Goal: Task Accomplishment & Management: Manage account settings

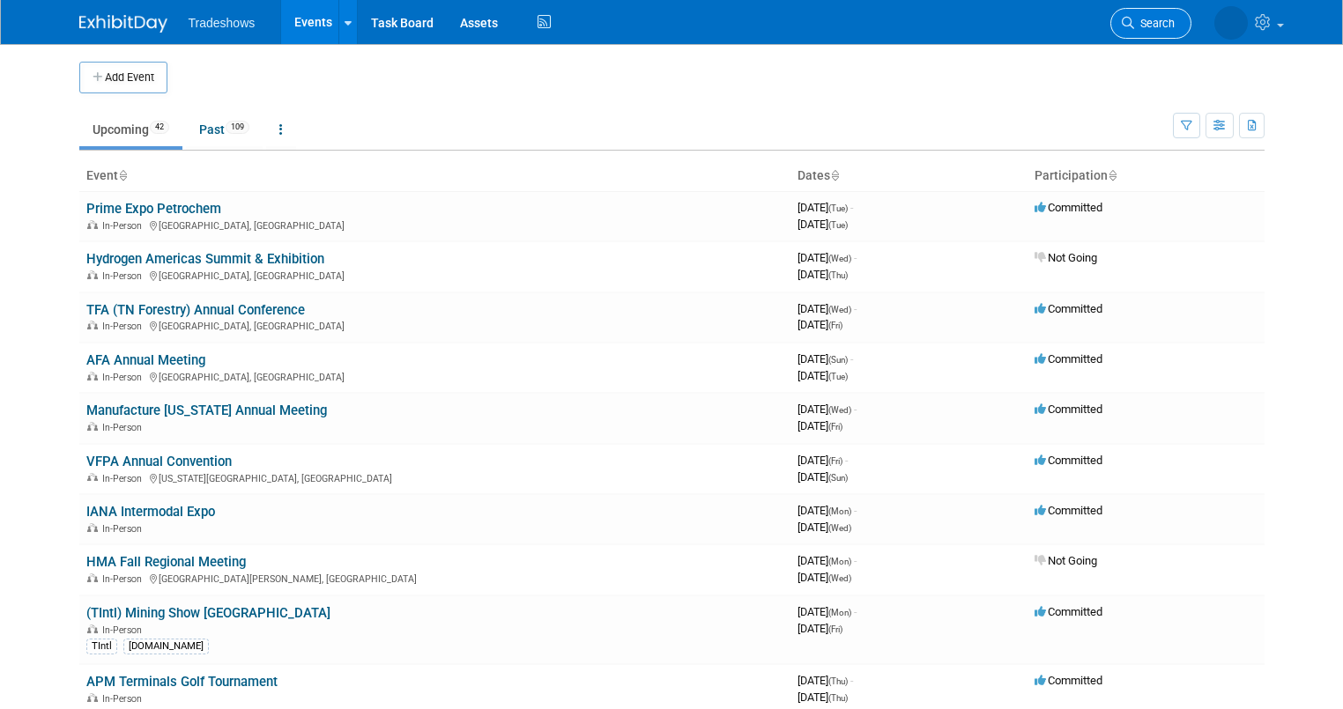
click at [663, 15] on link "Search" at bounding box center [1150, 23] width 81 height 31
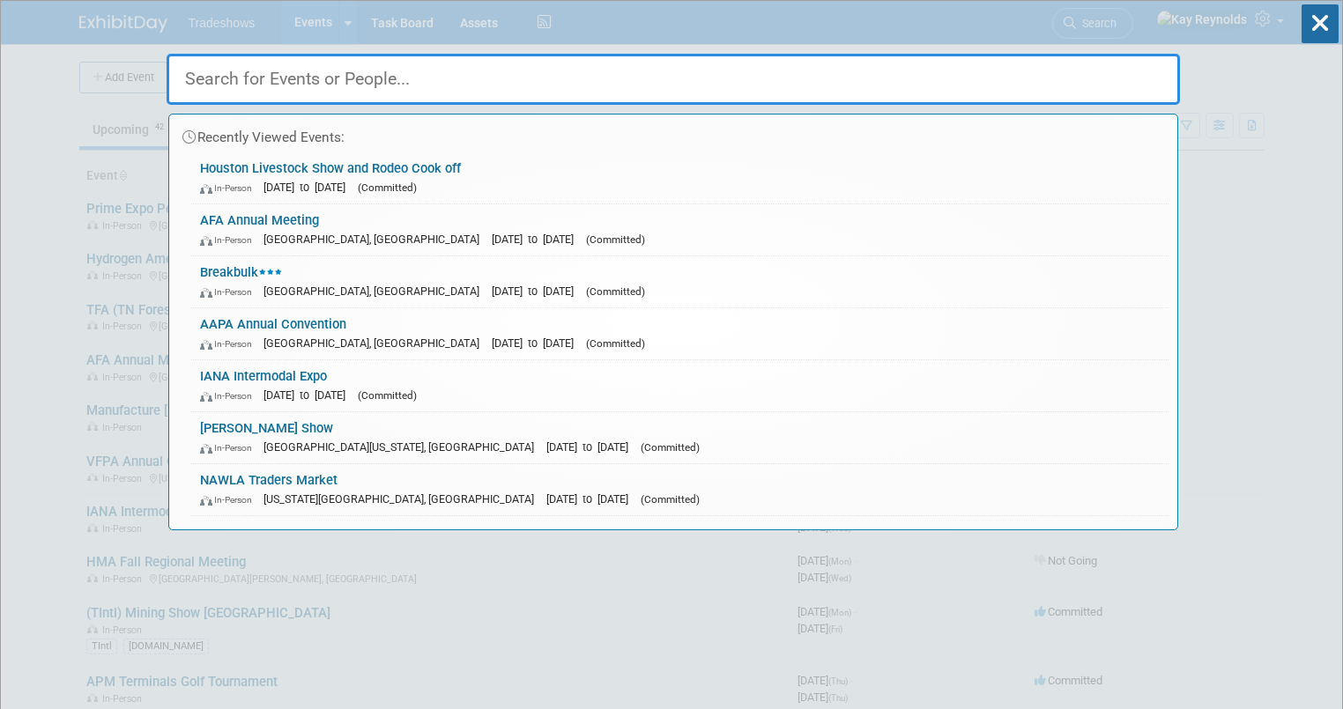
click at [226, 86] on input "text" at bounding box center [673, 79] width 1013 height 51
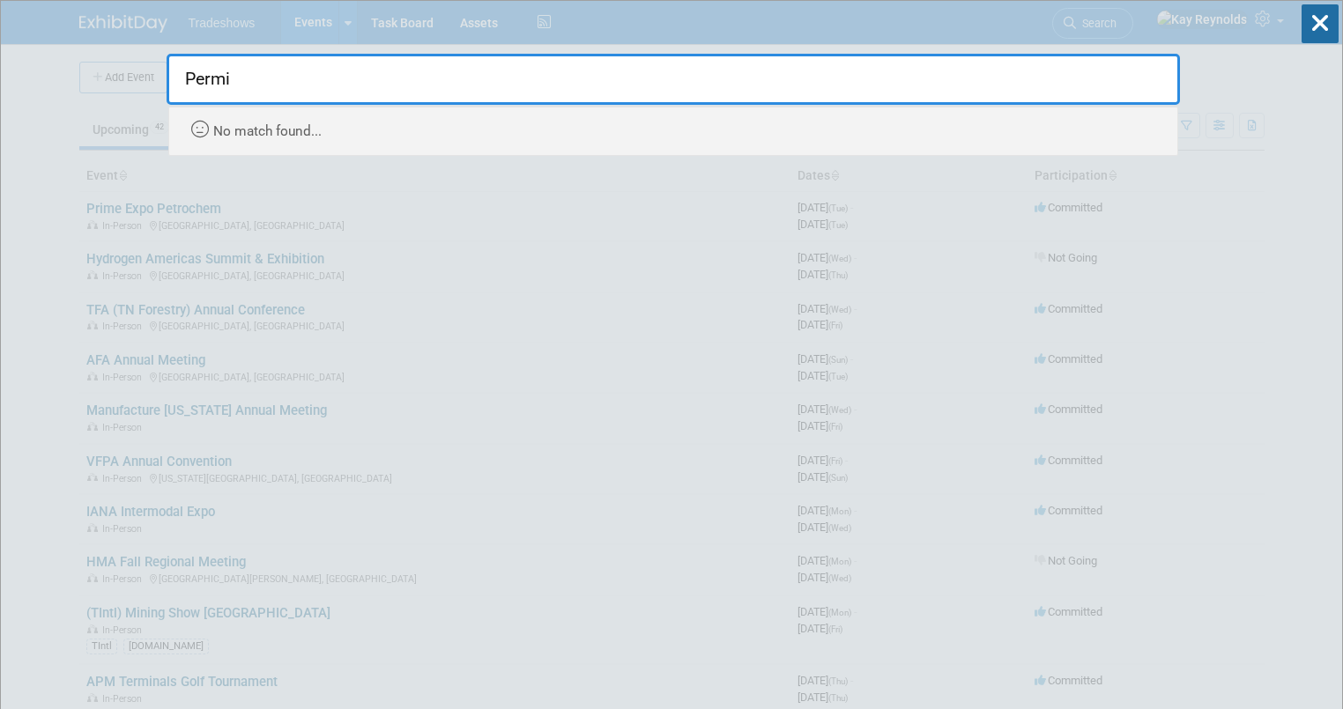
type input "Permi"
click at [200, 144] on div "No match found..." at bounding box center [678, 126] width 982 height 39
click at [187, 93] on input "Permi" at bounding box center [673, 79] width 1013 height 51
drag, startPoint x: 284, startPoint y: 81, endPoint x: 112, endPoint y: 81, distance: 171.8
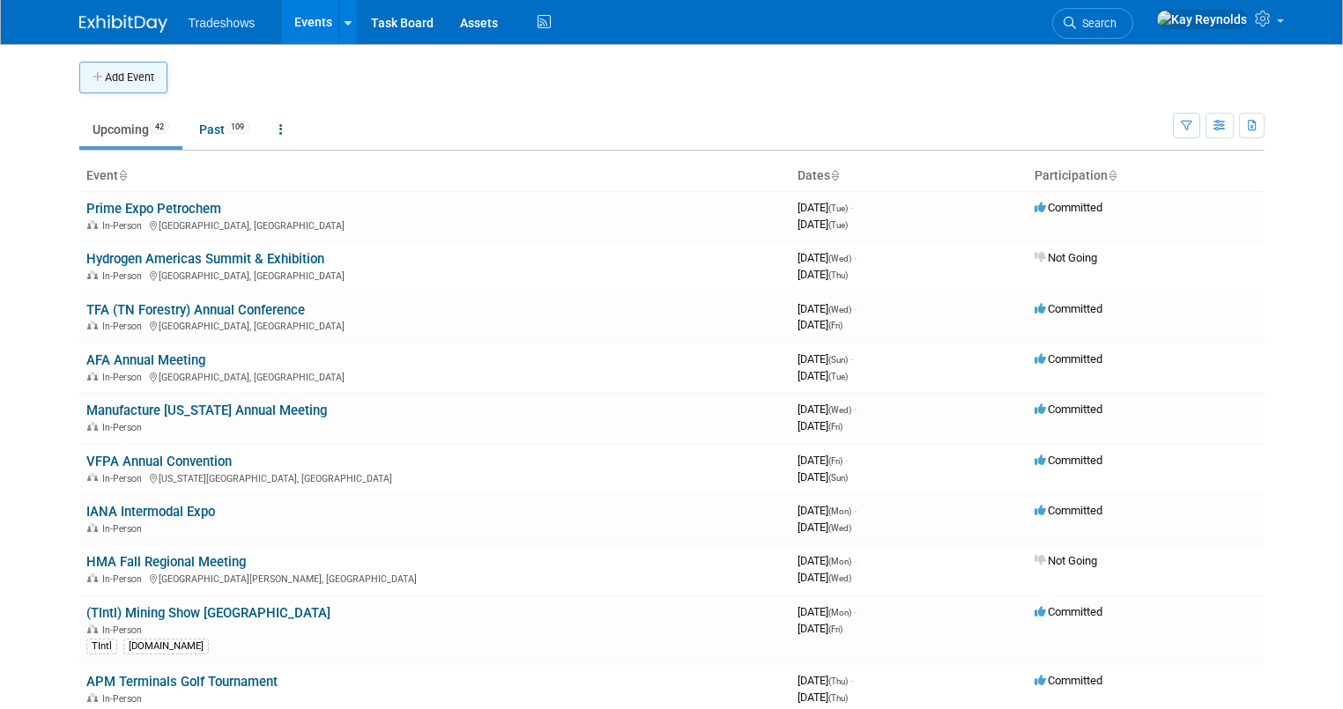
click at [93, 82] on icon "button" at bounding box center [99, 77] width 12 height 11
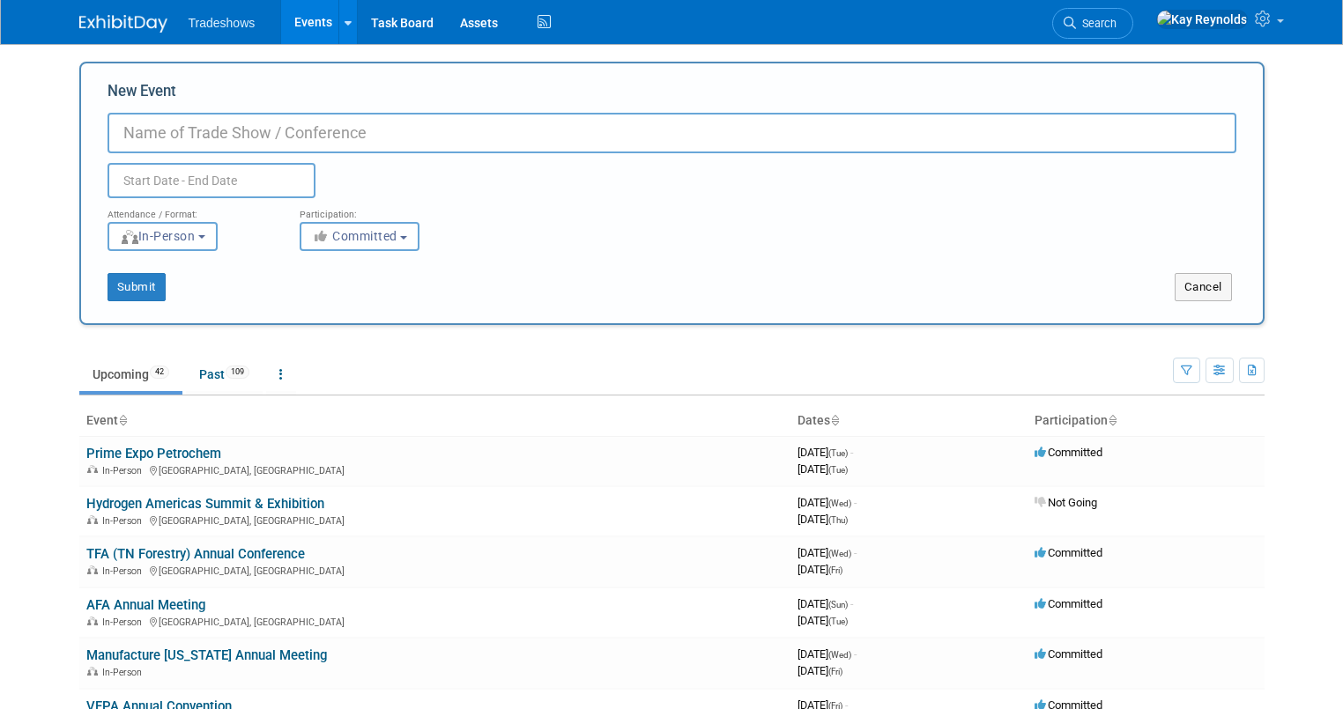
click at [159, 127] on input "New Event" at bounding box center [671, 133] width 1129 height 41
type input "Permian Basin Cookoff"
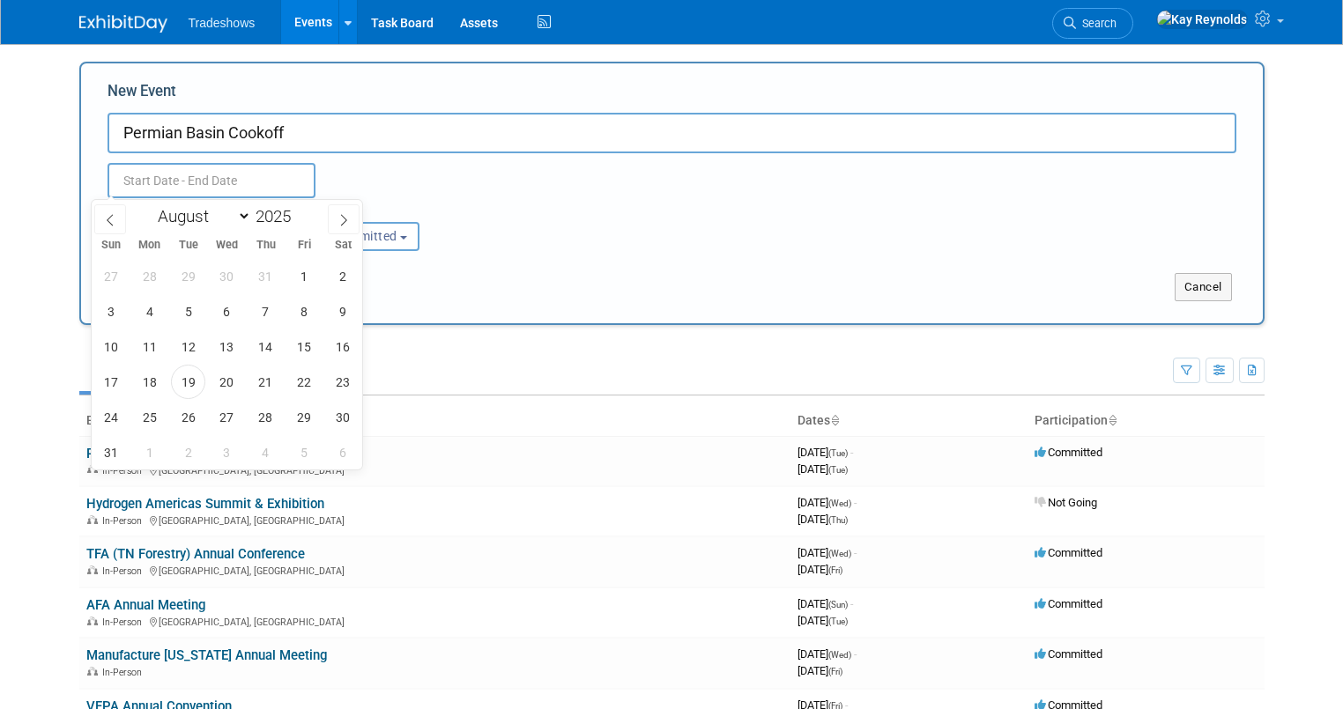
click at [153, 182] on input "text" at bounding box center [211, 180] width 208 height 35
click at [242, 215] on select "January February March April May June July August September October November De…" at bounding box center [200, 216] width 101 height 22
select select "10"
click at [150, 205] on select "January February March April May June July August September October November De…" at bounding box center [200, 216] width 101 height 22
drag, startPoint x: 183, startPoint y: 343, endPoint x: 222, endPoint y: 343, distance: 38.8
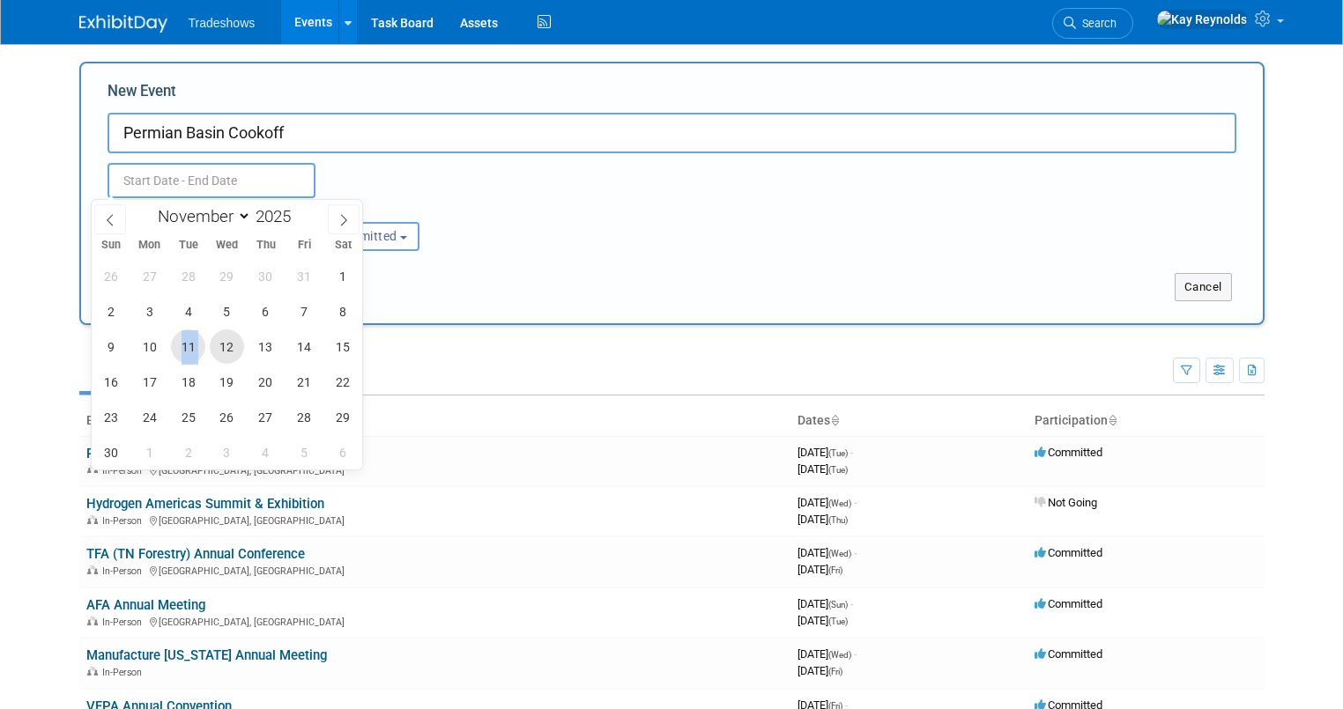
click at [222, 343] on div "26 27 28 29 30 31 1 2 3 4 5 6 7 8 9 10 11 12 13 14 15 16 17 18 19 20 21 22 23 2…" at bounding box center [227, 363] width 271 height 211
click at [222, 343] on span "12" at bounding box center [227, 347] width 34 height 34
click at [189, 345] on span "11" at bounding box center [188, 347] width 34 height 34
type input "[DATE] to [DATE]"
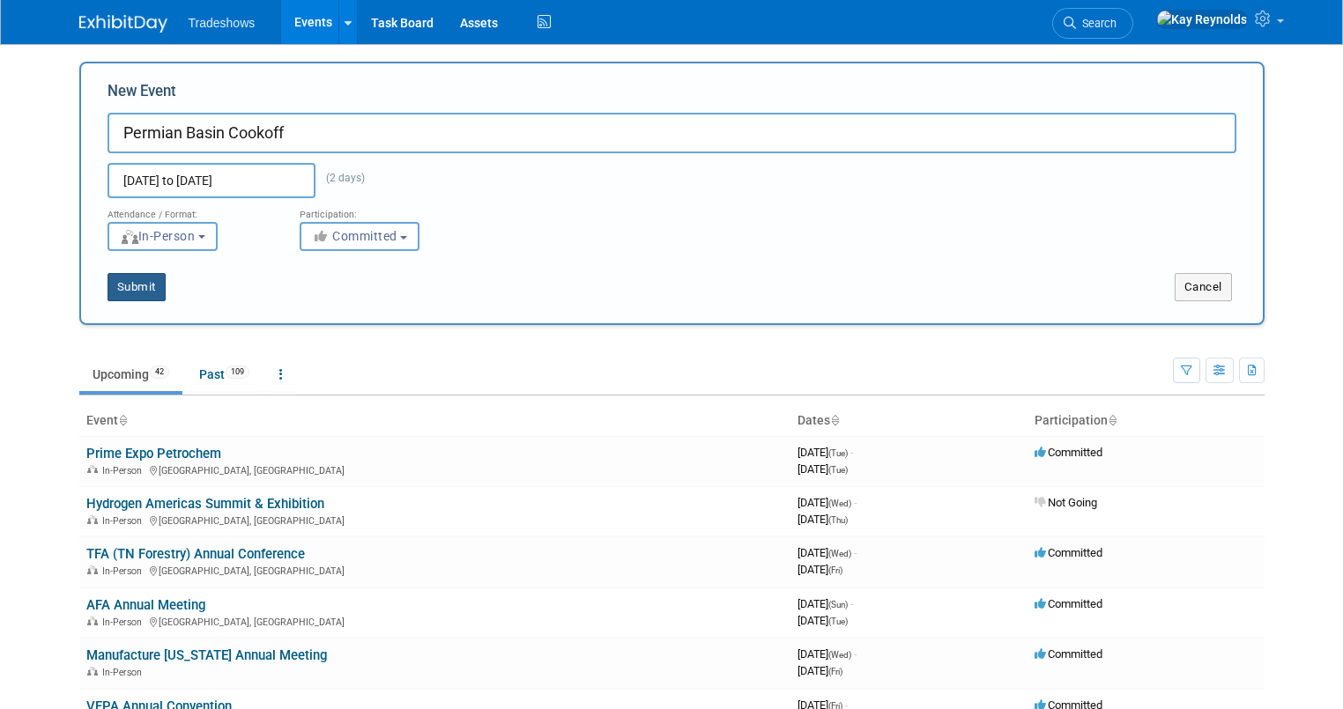
click at [136, 283] on button "Submit" at bounding box center [136, 287] width 58 height 28
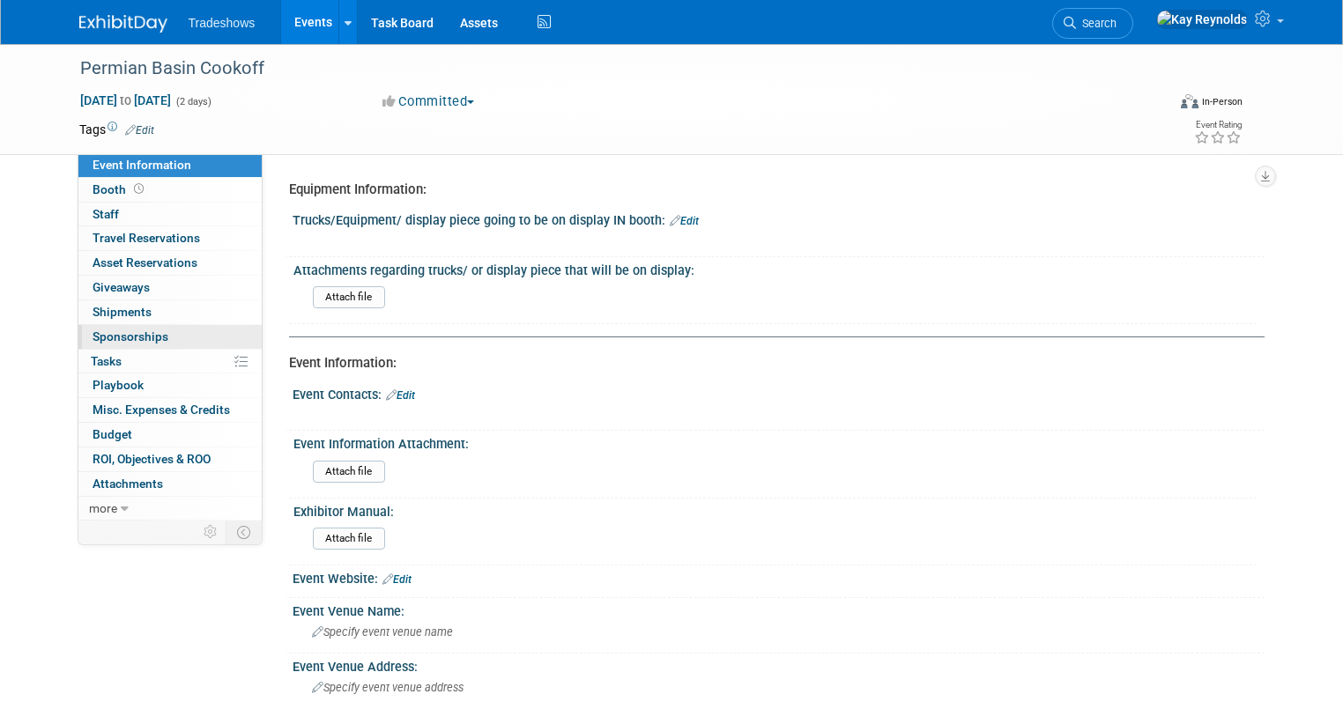
click at [115, 338] on span "Sponsorships 0" at bounding box center [131, 337] width 76 height 14
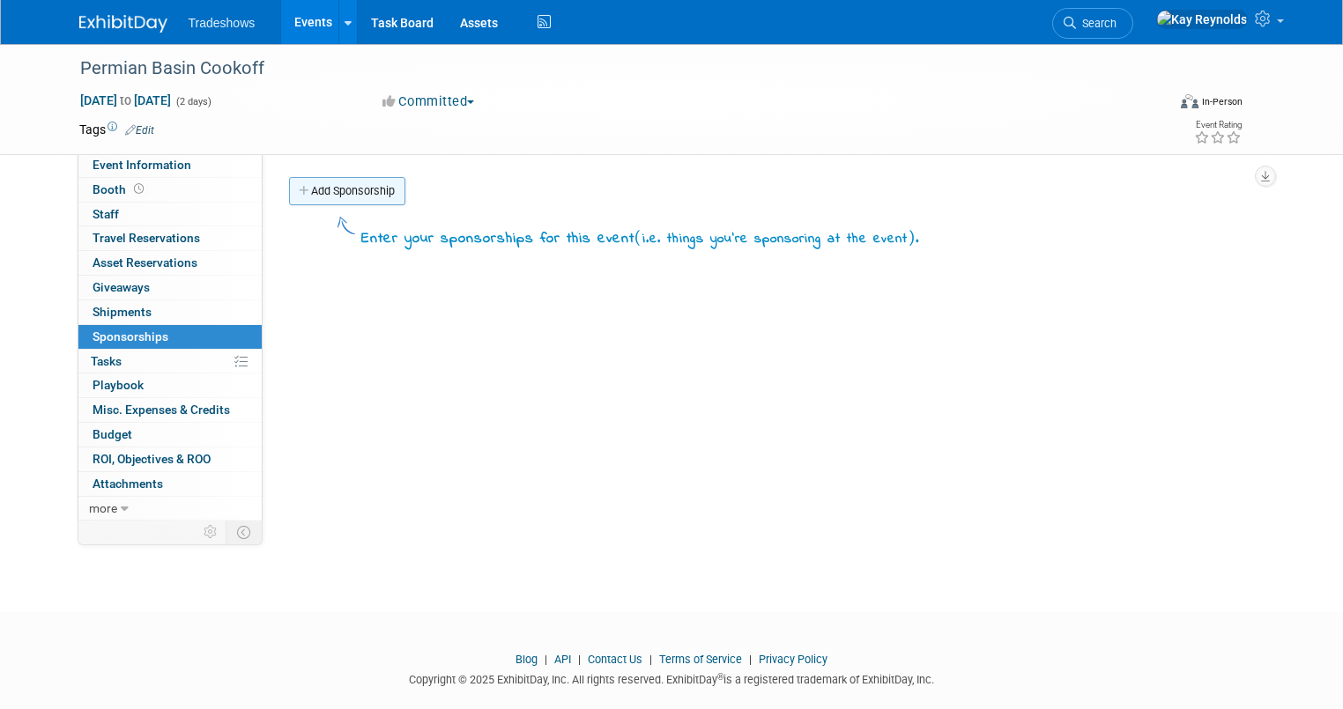
click at [328, 190] on link "Add Sponsorship" at bounding box center [347, 191] width 116 height 28
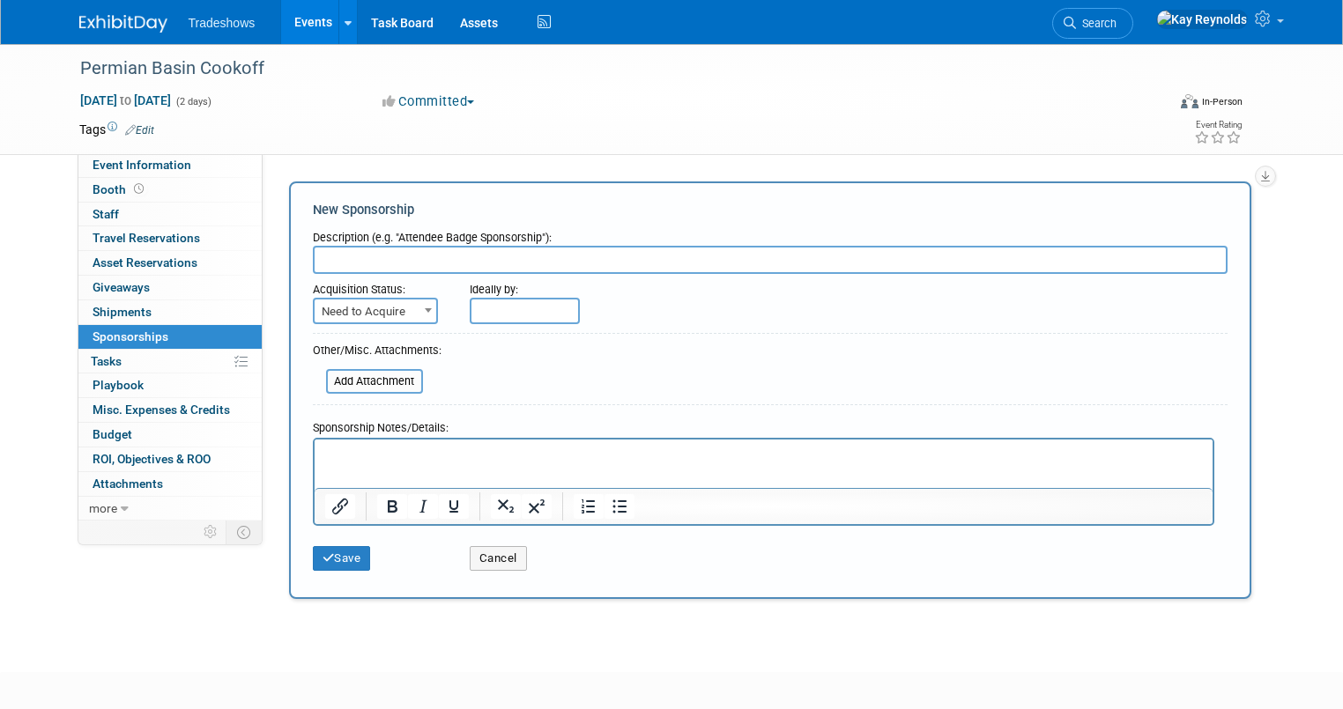
click at [319, 260] on input "text" at bounding box center [770, 260] width 915 height 28
type input "Sponsorship split between TMW, TLR and TPS"
click at [340, 446] on p "Rich Text Area. Press ALT-0 for help." at bounding box center [763, 455] width 878 height 18
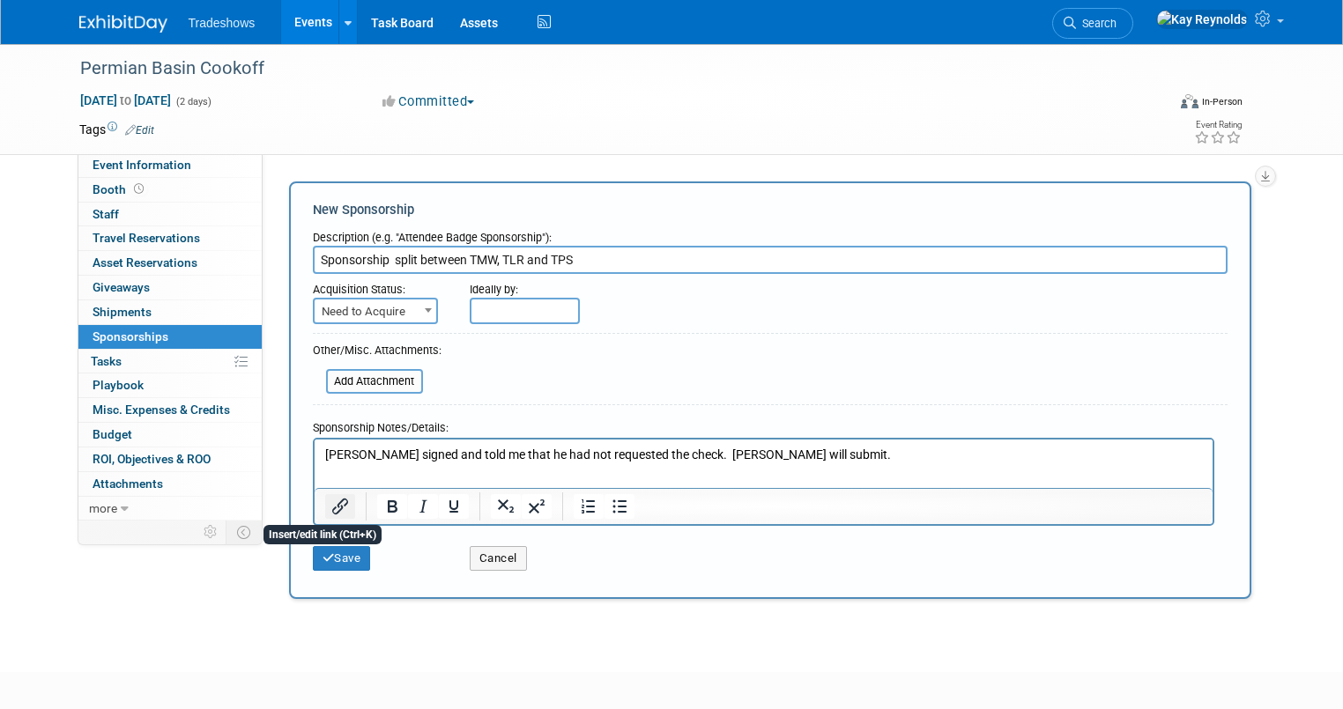
click at [330, 503] on icon "Insert/edit link" at bounding box center [340, 506] width 21 height 21
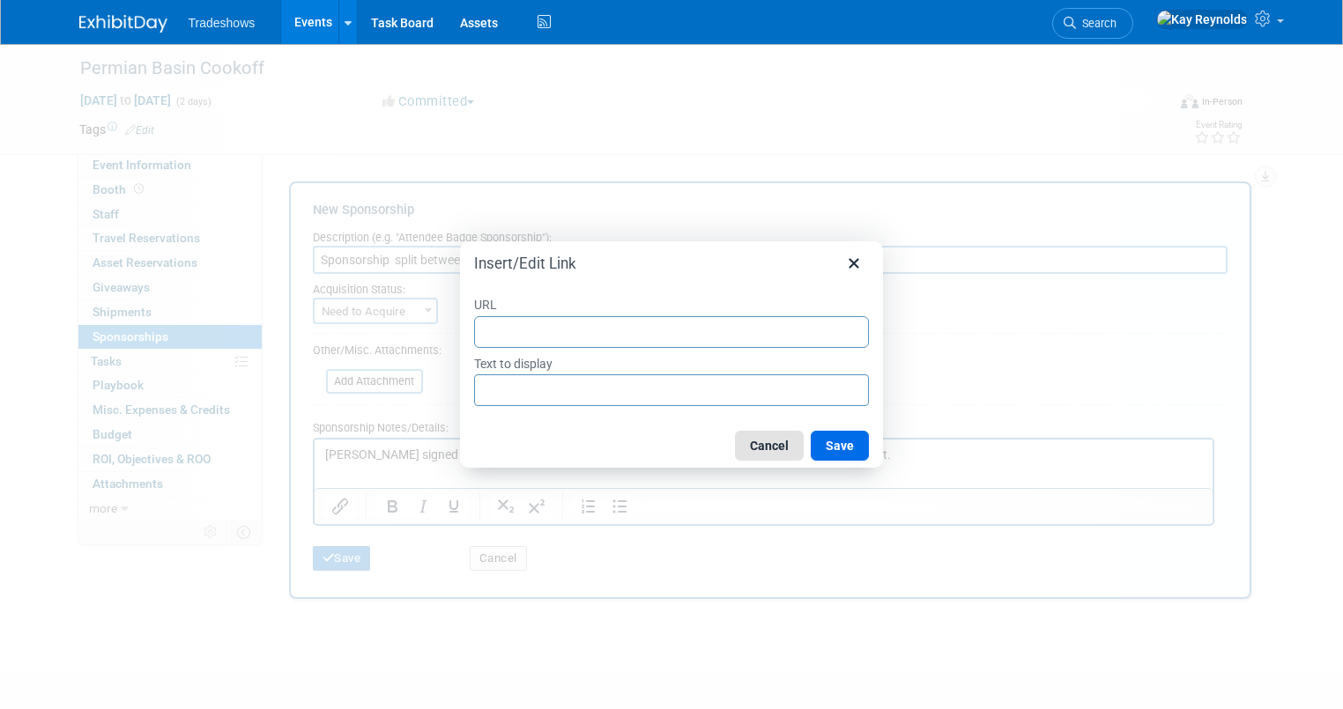
click at [790, 449] on button "Cancel" at bounding box center [769, 446] width 69 height 30
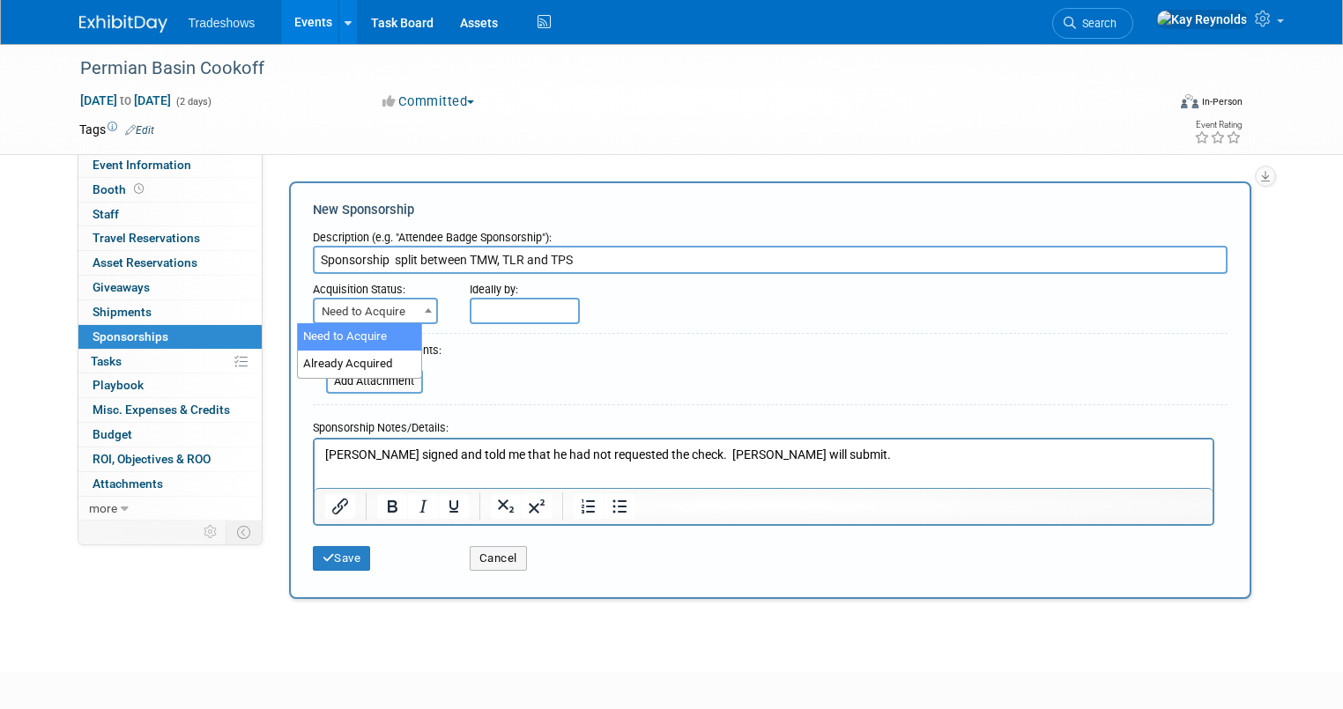
click at [382, 307] on span "Need to Acquire" at bounding box center [376, 312] width 122 height 25
select select "2"
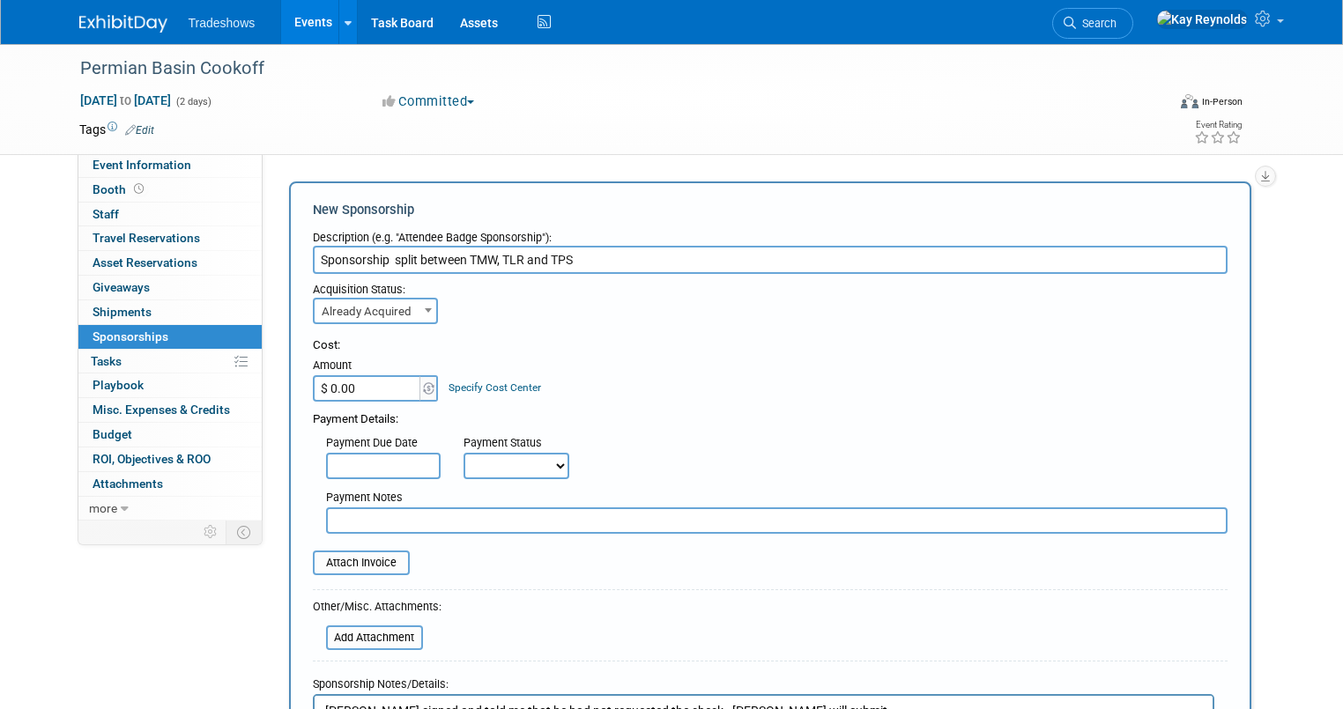
click at [376, 388] on input "$ 0.00" at bounding box center [368, 388] width 110 height 26
type input "$ 25,000.00"
click at [342, 560] on input "file" at bounding box center [303, 562] width 210 height 21
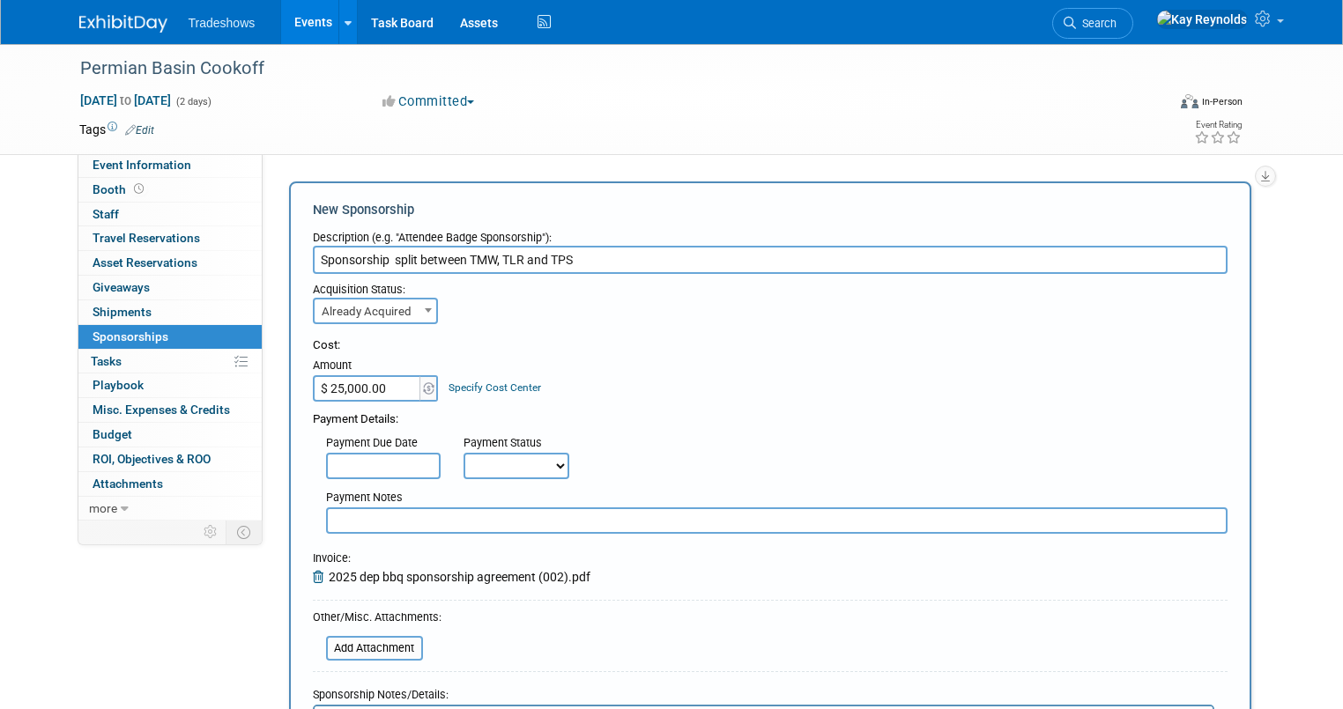
click at [330, 519] on input "text" at bounding box center [776, 521] width 901 height 26
type input "p"
type input "2"
click at [639, 523] on input "half is due now and the remainder is due [DATE]" at bounding box center [776, 521] width 901 height 26
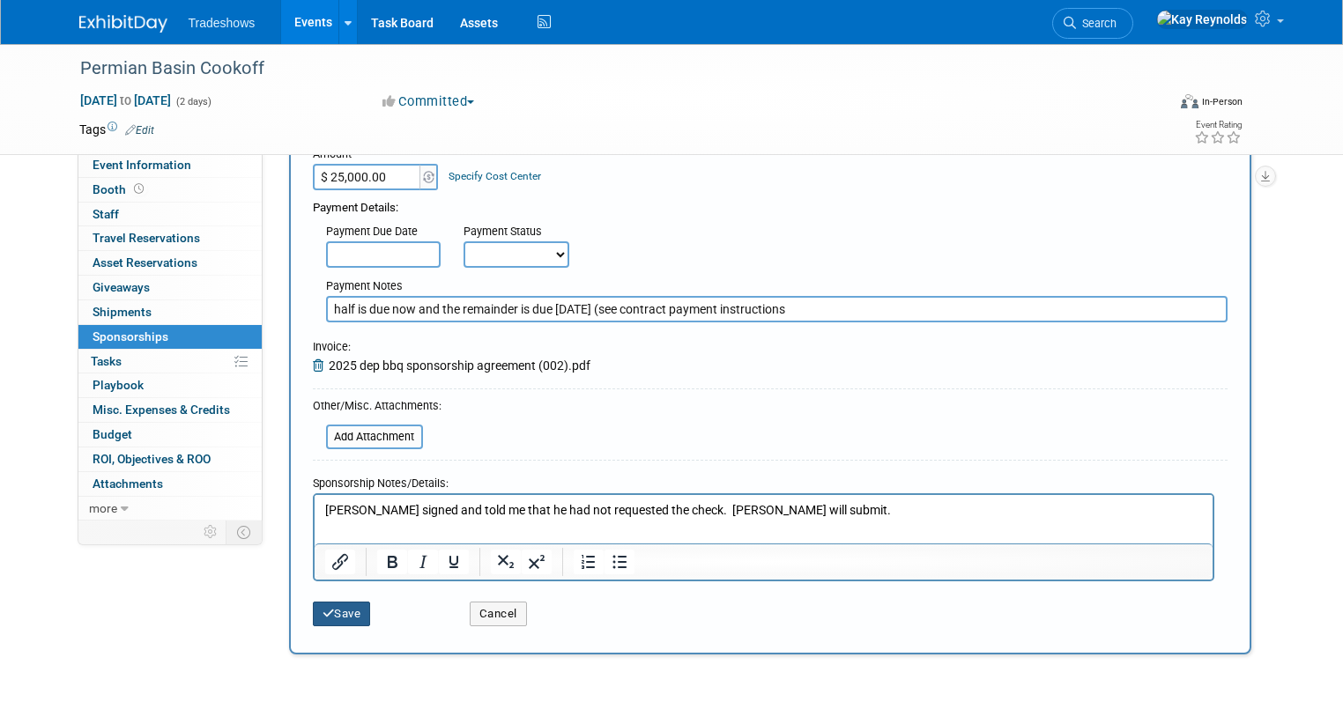
type input "half is due now and the remainder is due [DATE] (see contract payment instructi…"
click at [321, 613] on button "Save" at bounding box center [342, 614] width 58 height 25
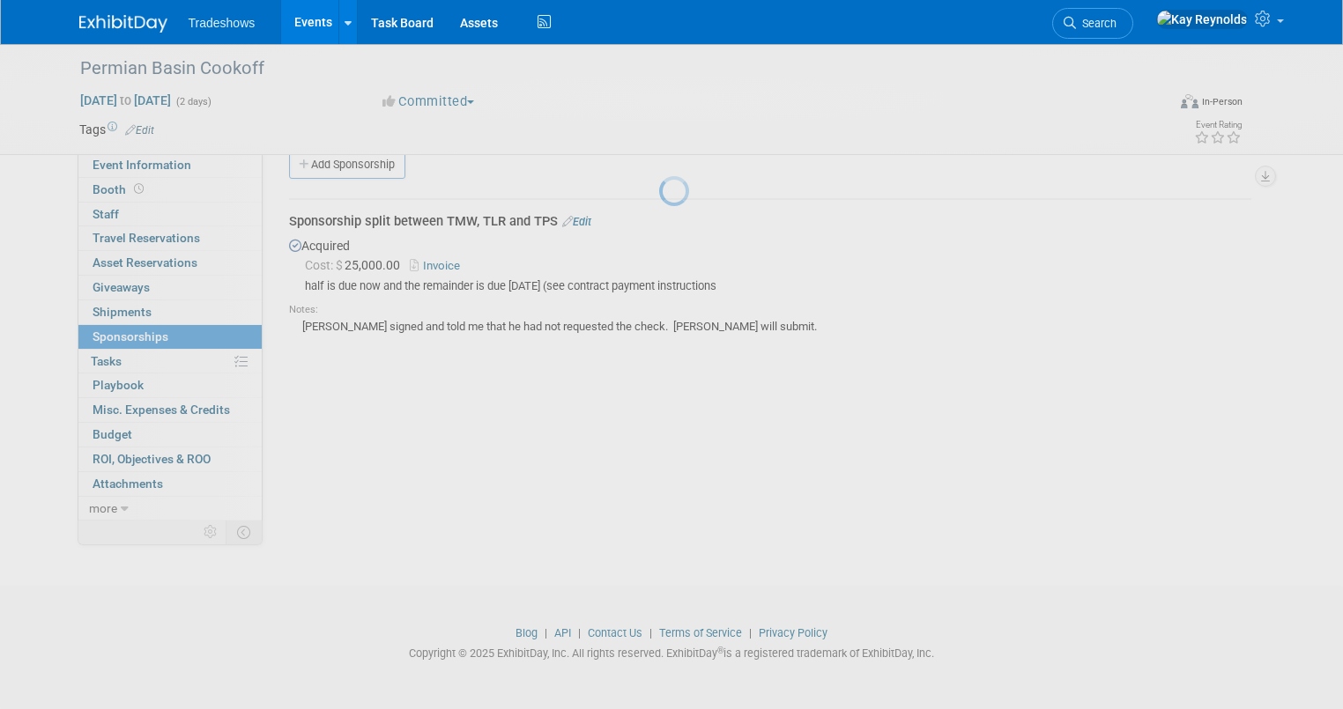
scroll to position [26, 0]
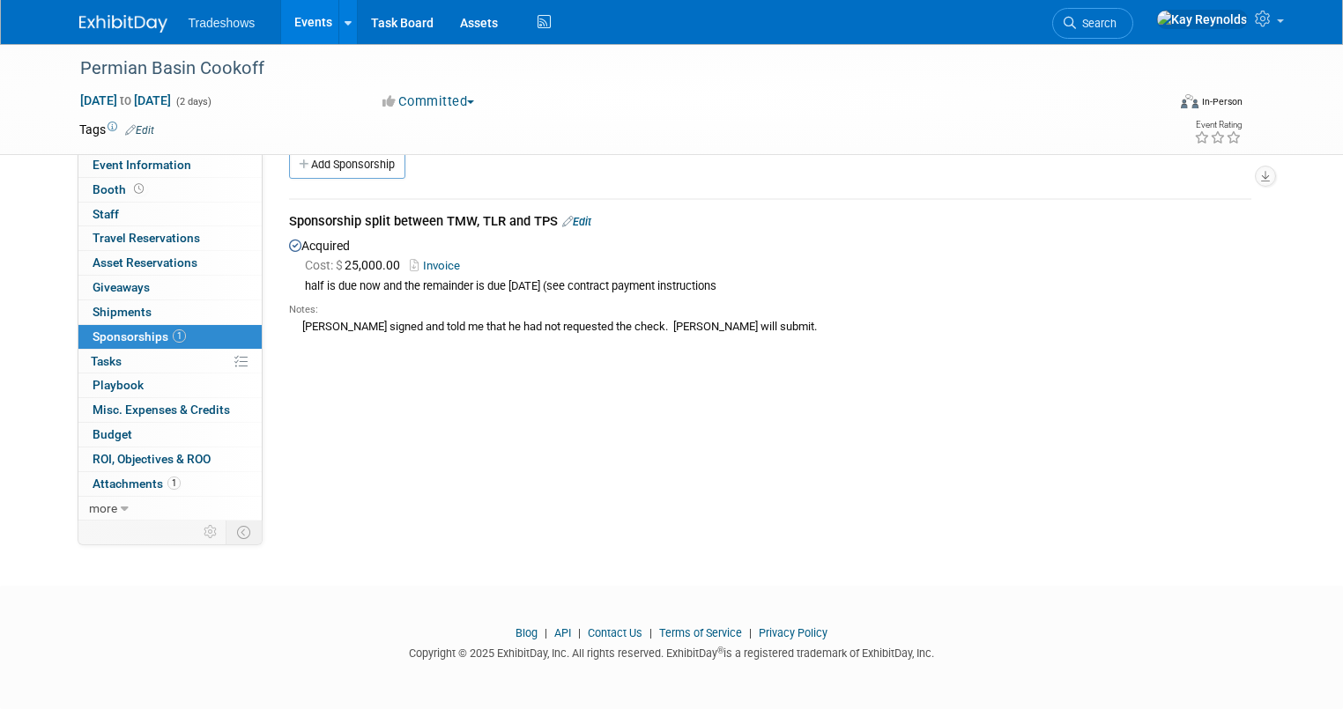
click at [126, 335] on span "Sponsorships 1" at bounding box center [139, 337] width 93 height 14
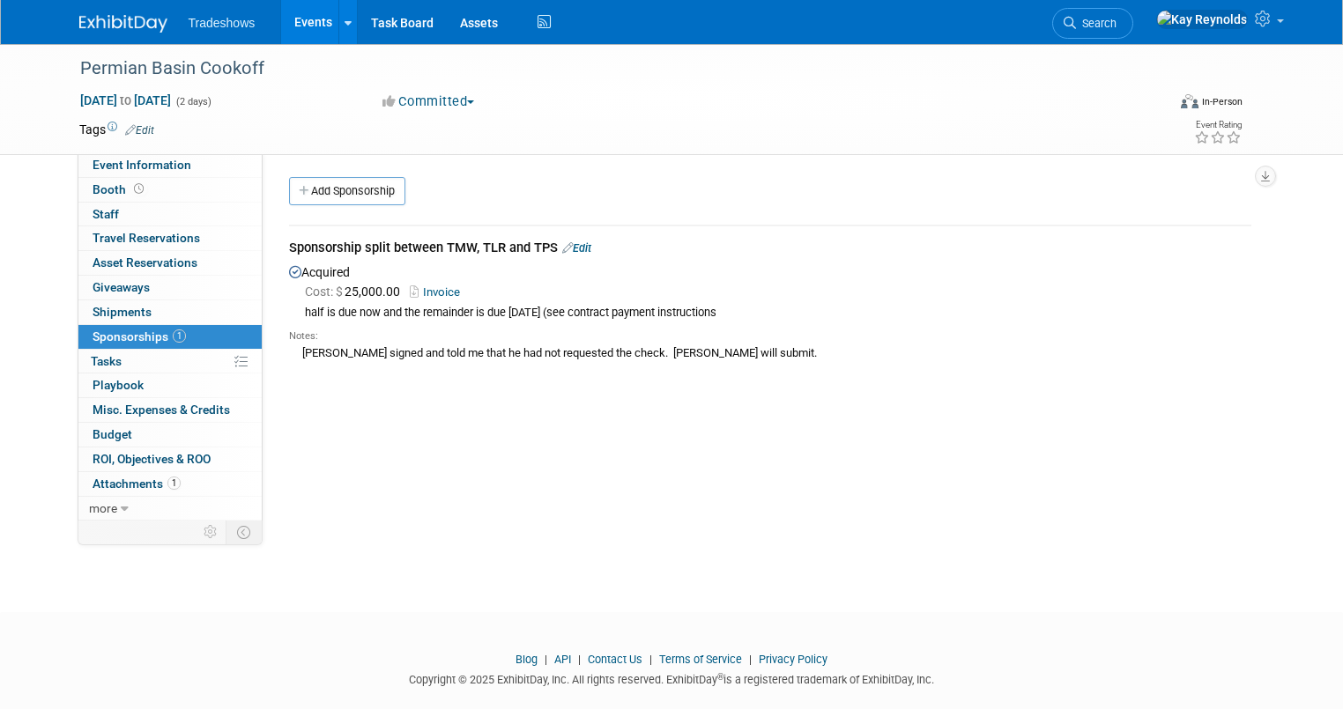
click at [573, 247] on link "Edit" at bounding box center [576, 247] width 29 height 13
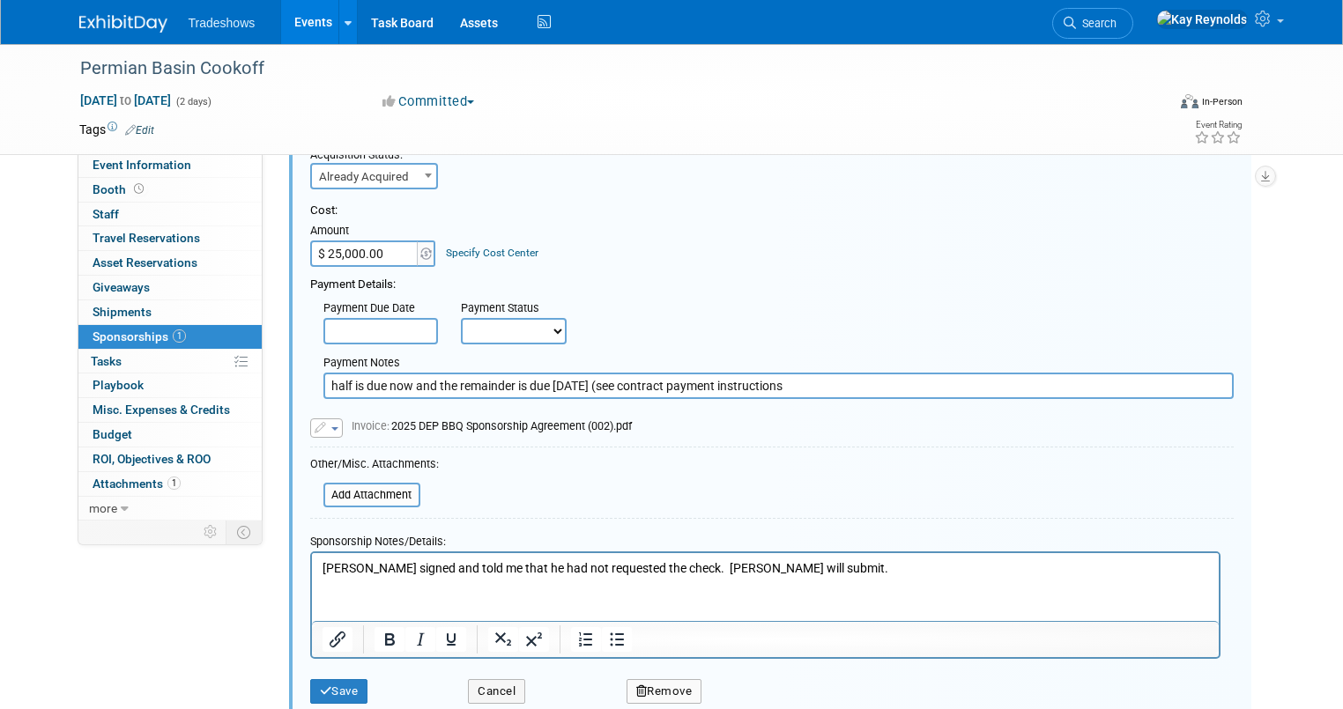
scroll to position [167, 0]
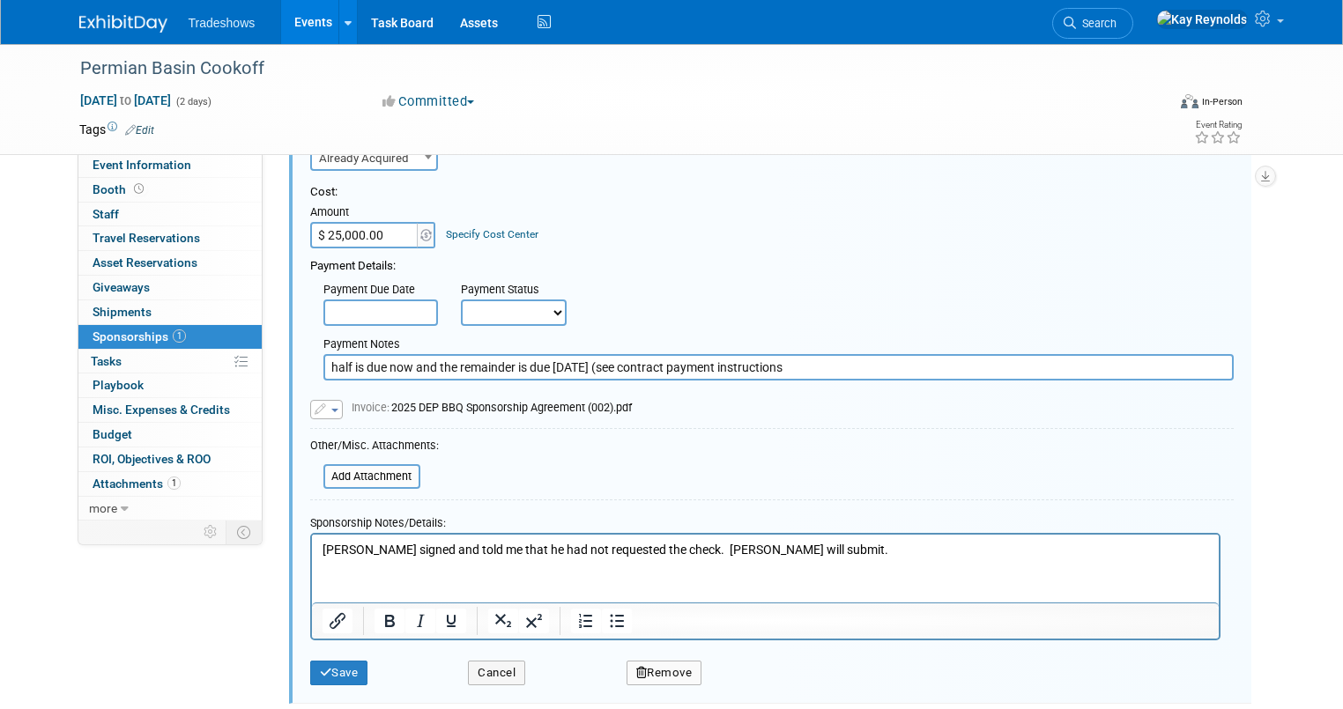
click at [754, 552] on p "[PERSON_NAME] signed and told me that he had not requested the check. [PERSON_N…" at bounding box center [765, 551] width 886 height 18
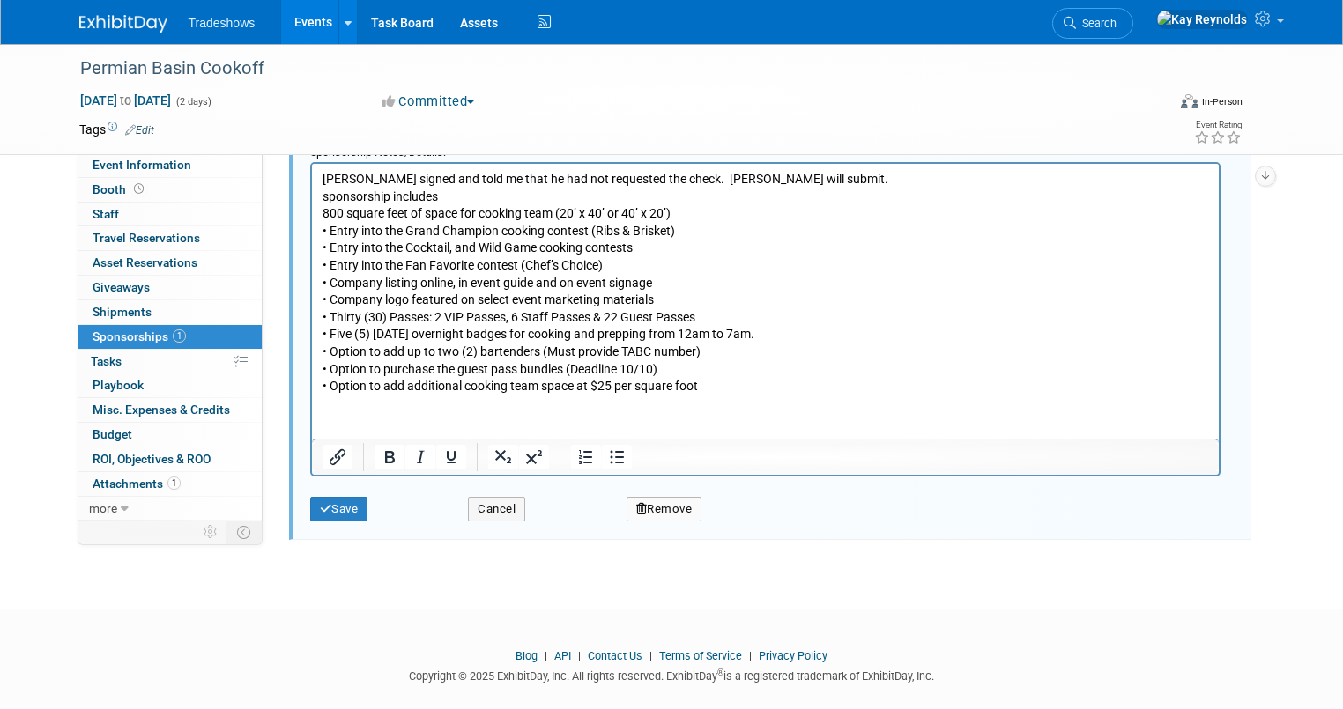
scroll to position [538, 0]
click at [332, 508] on button "Save" at bounding box center [339, 508] width 58 height 25
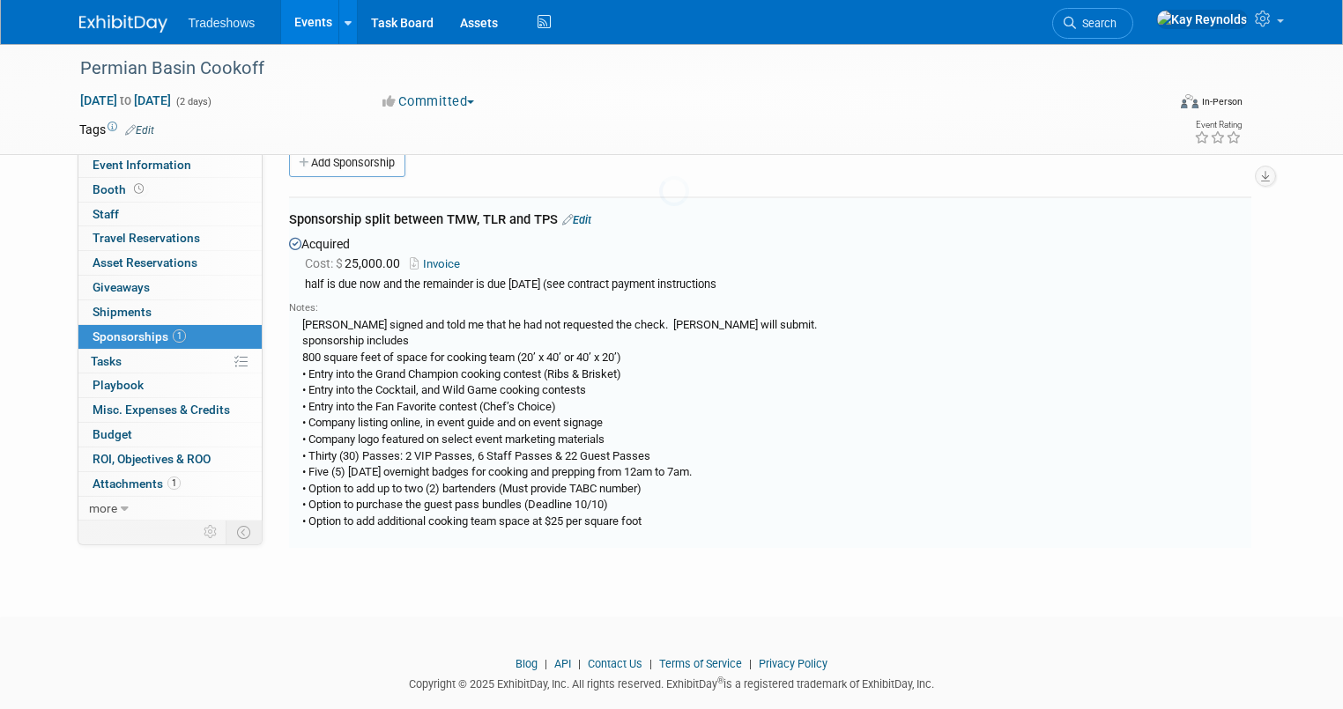
scroll to position [26, 0]
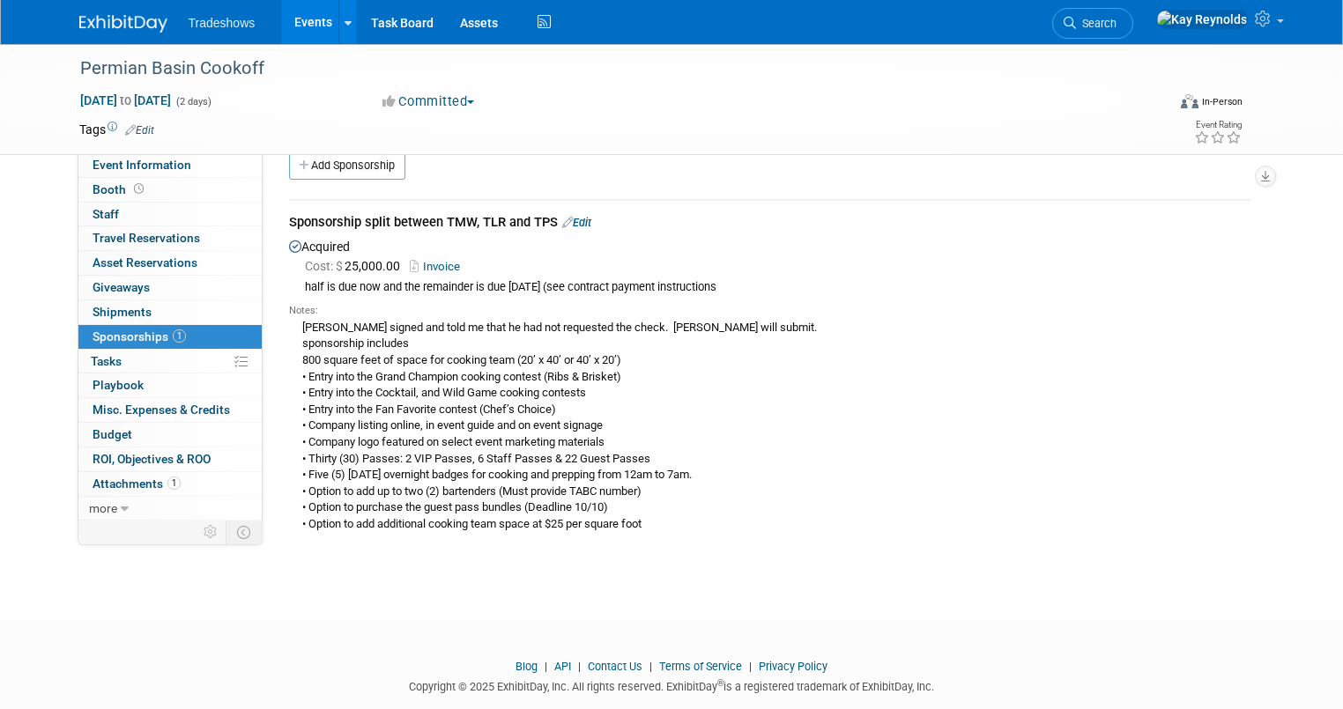
click at [419, 266] on link "Invoice" at bounding box center [438, 266] width 57 height 13
click at [137, 187] on link "Booth" at bounding box center [169, 190] width 183 height 24
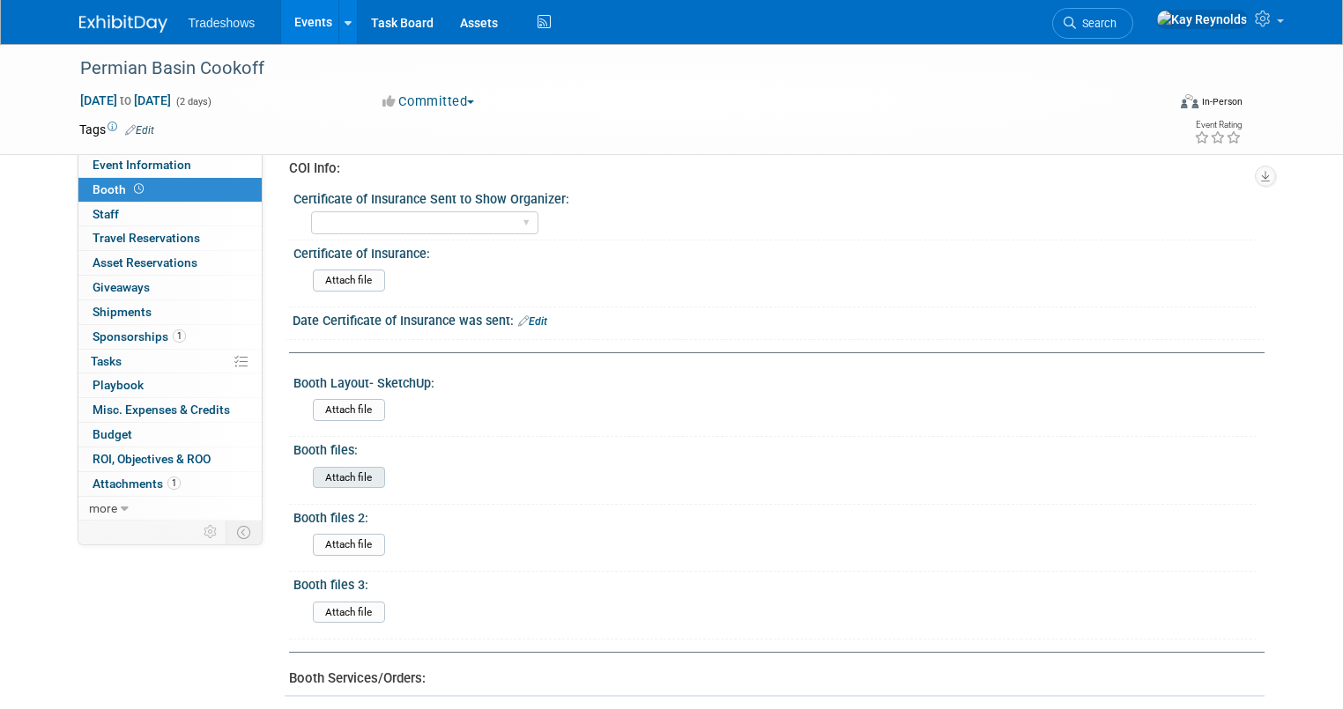
scroll to position [493, 0]
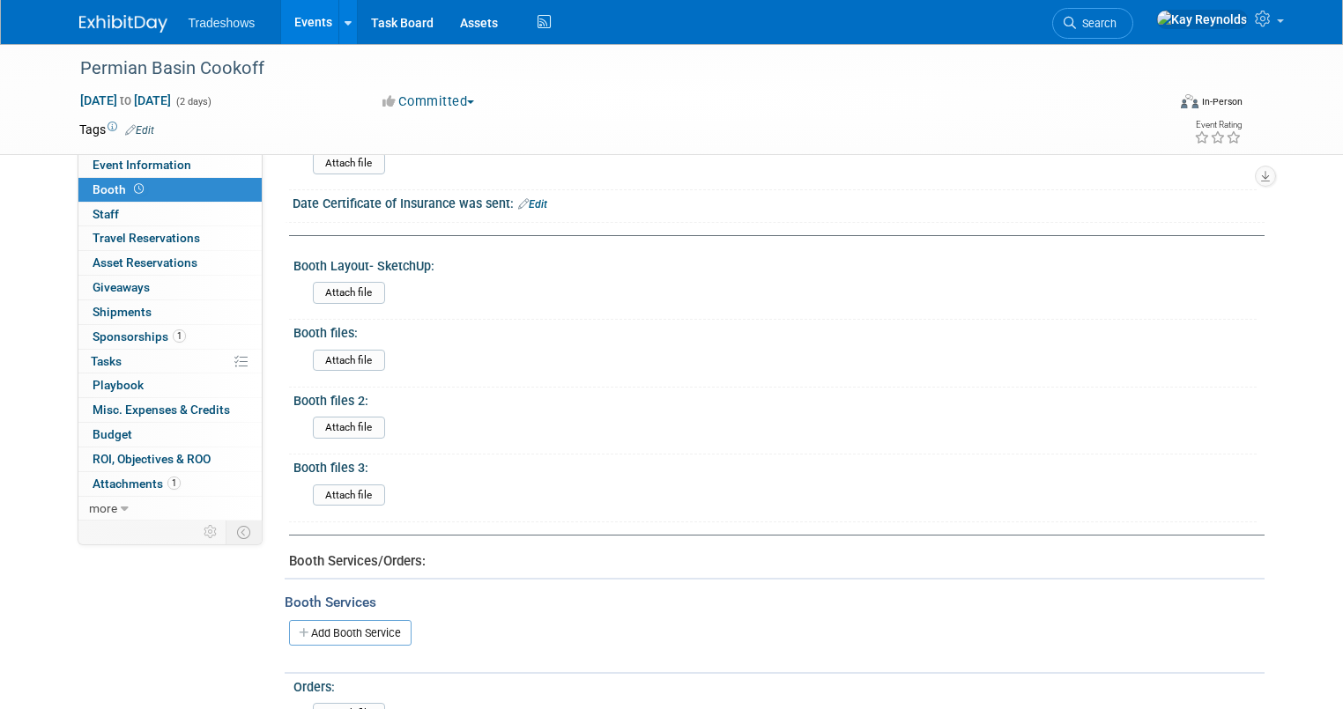
click at [299, 620] on link "Add Booth Service" at bounding box center [350, 633] width 122 height 26
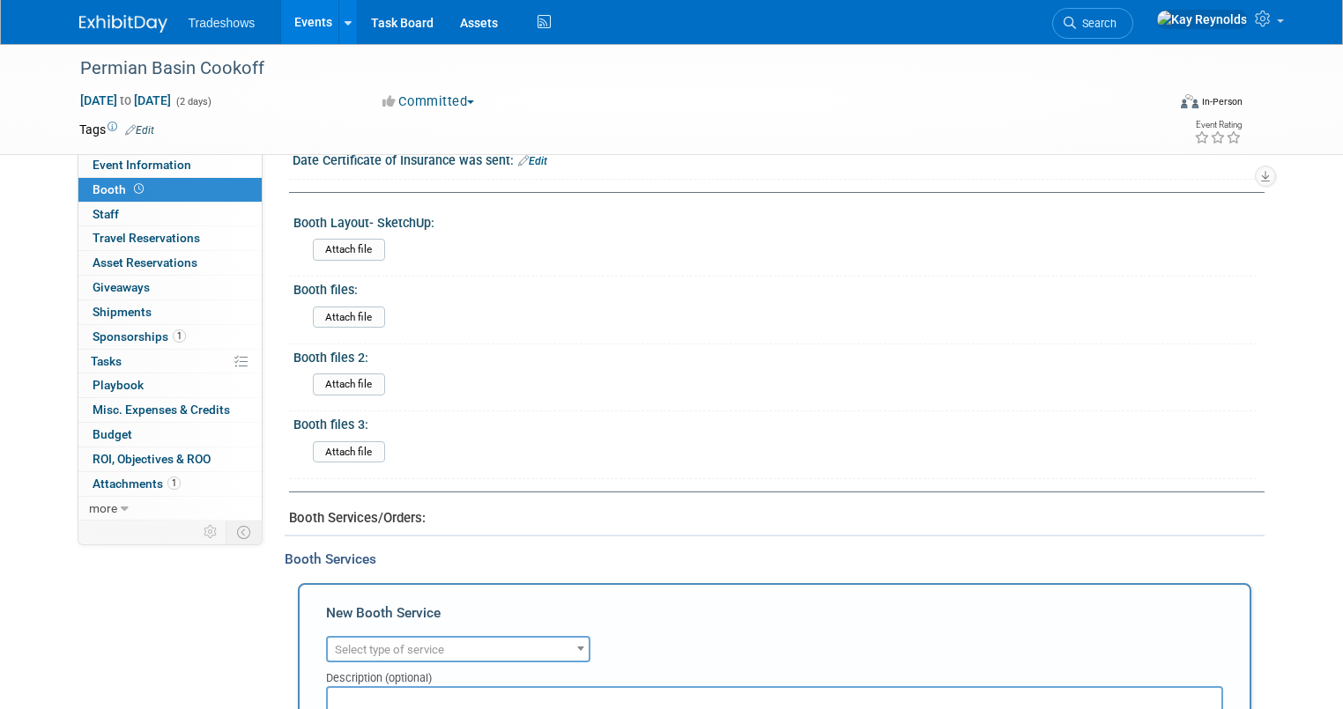
scroll to position [634, 0]
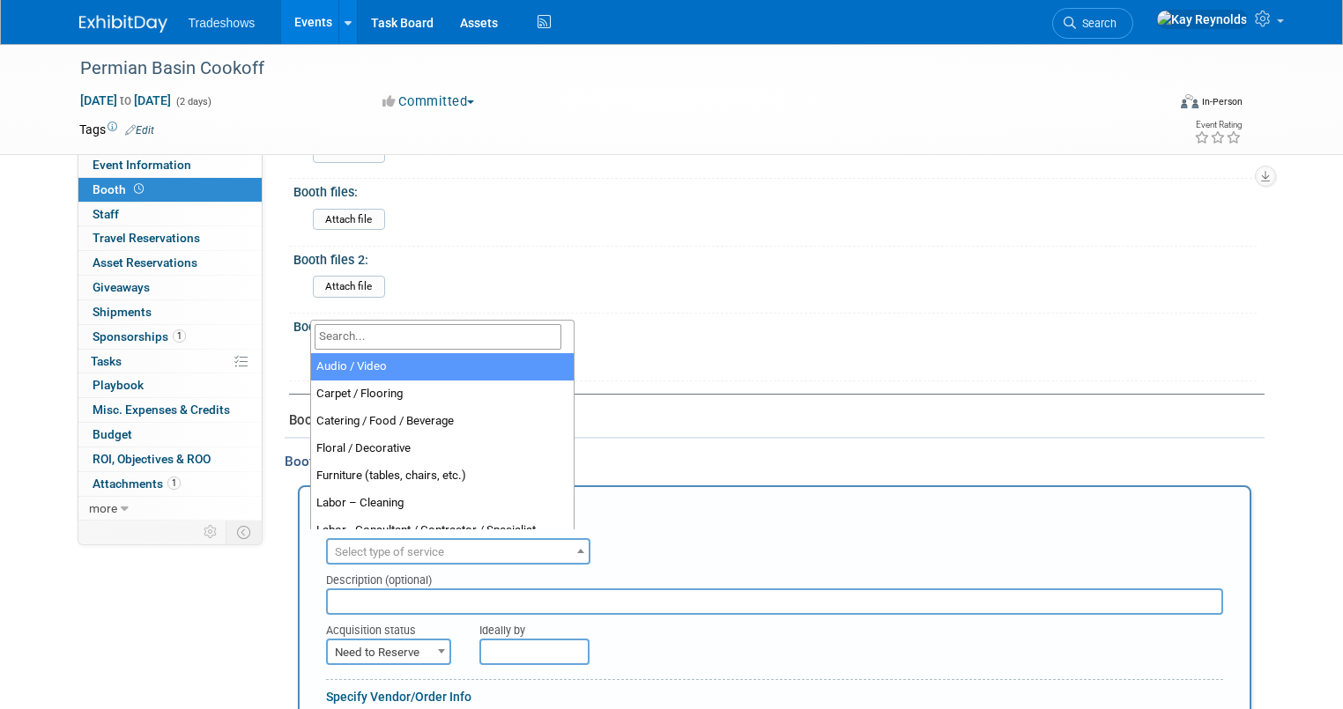
click at [352, 545] on span "Select type of service" at bounding box center [389, 551] width 109 height 13
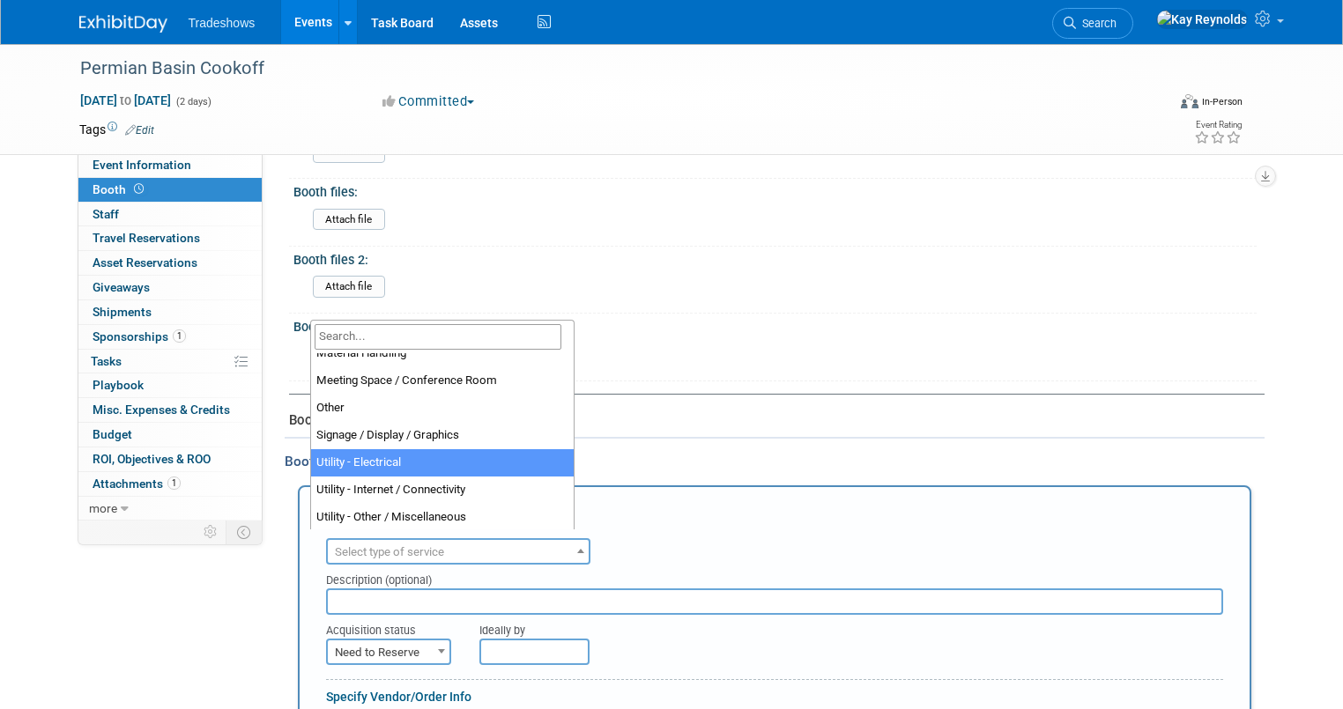
scroll to position [451, 0]
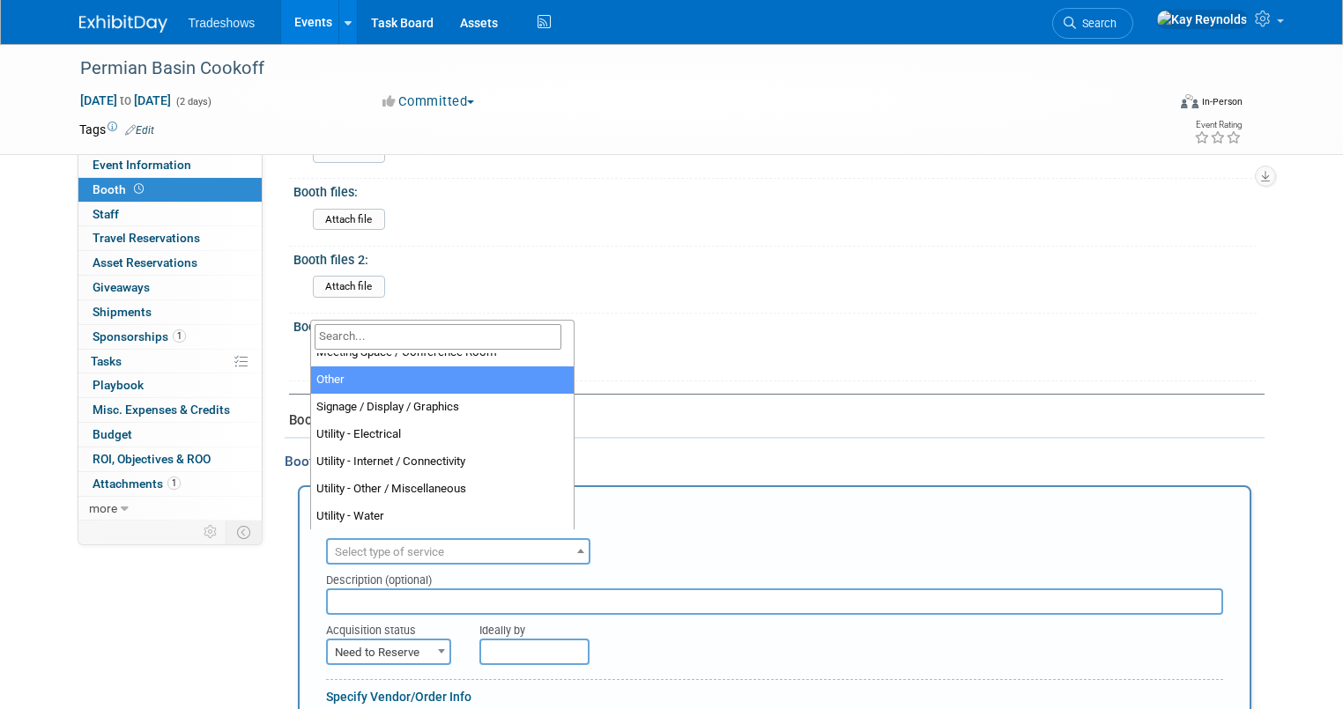
select select "1"
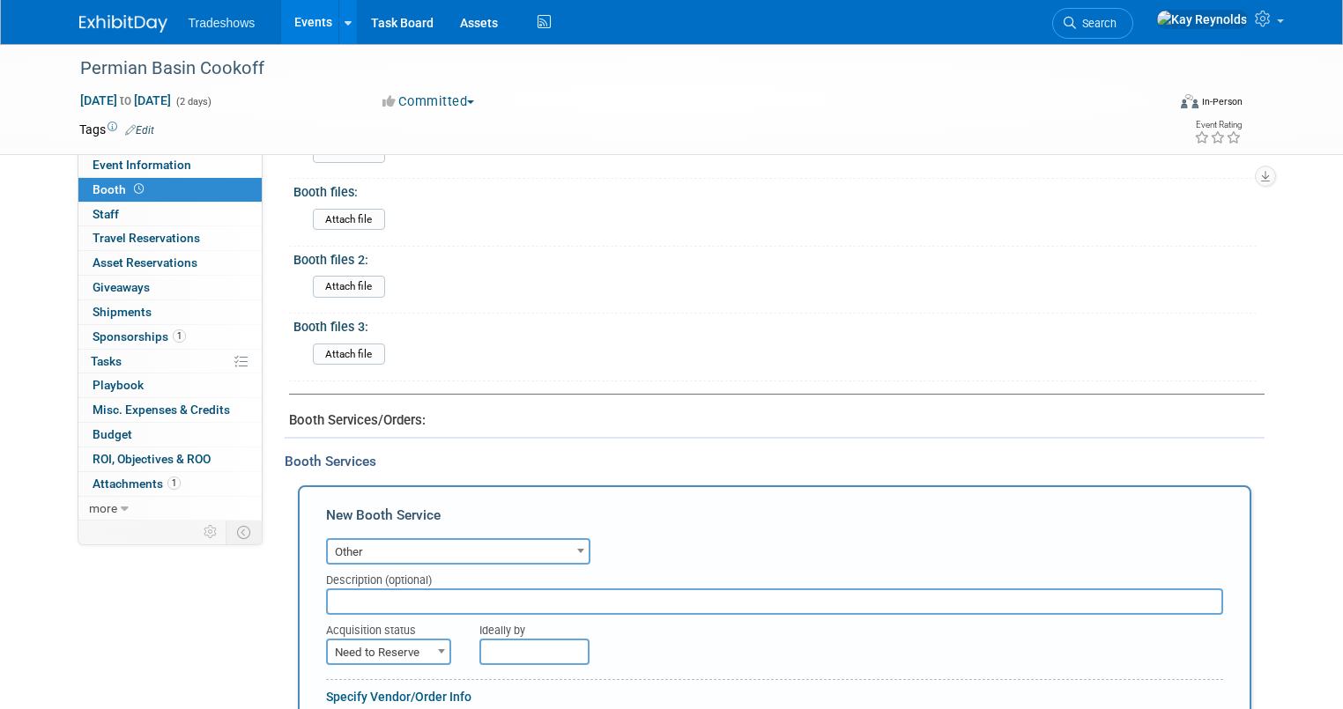
click at [338, 589] on input "text" at bounding box center [774, 602] width 897 height 26
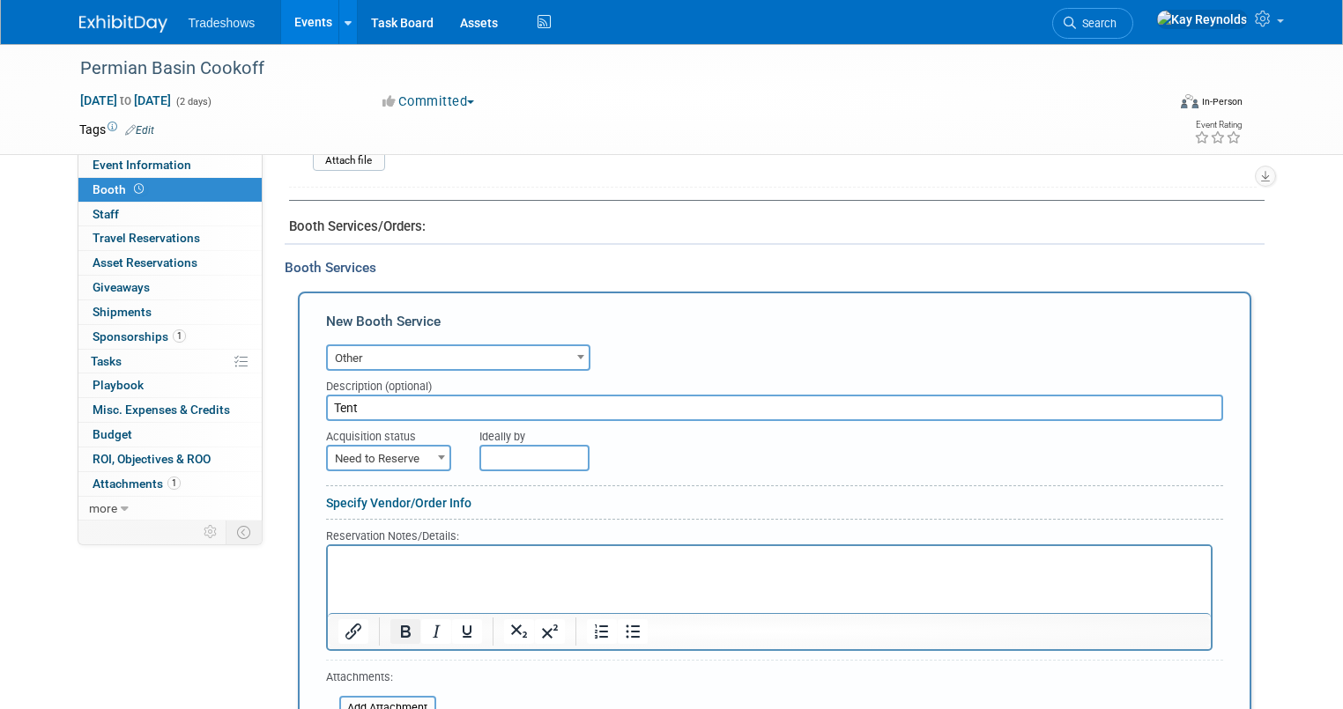
scroll to position [846, 0]
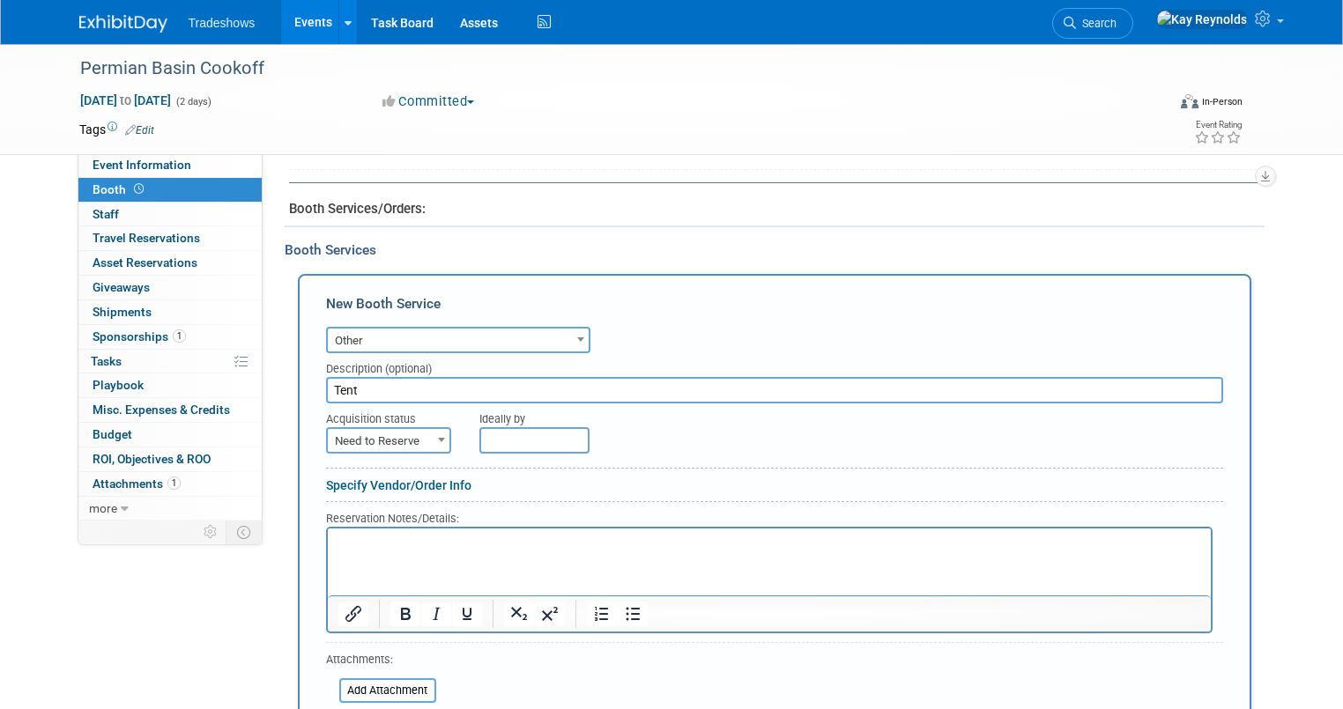
type input "Tent"
click at [339, 540] on p "Rich Text Area. Press ALT-0 for help." at bounding box center [768, 543] width 863 height 17
click at [522, 543] on p "Waiting on [PERSON_NAME]/ [PERSON_NAME]" at bounding box center [768, 543] width 863 height 17
drag, startPoint x: 832, startPoint y: 539, endPoint x: 243, endPoint y: 577, distance: 589.8
click at [327, 552] on html "Waiting on [PERSON_NAME]/ [PERSON_NAME] to resend the tent reservation which ha…" at bounding box center [768, 540] width 883 height 24
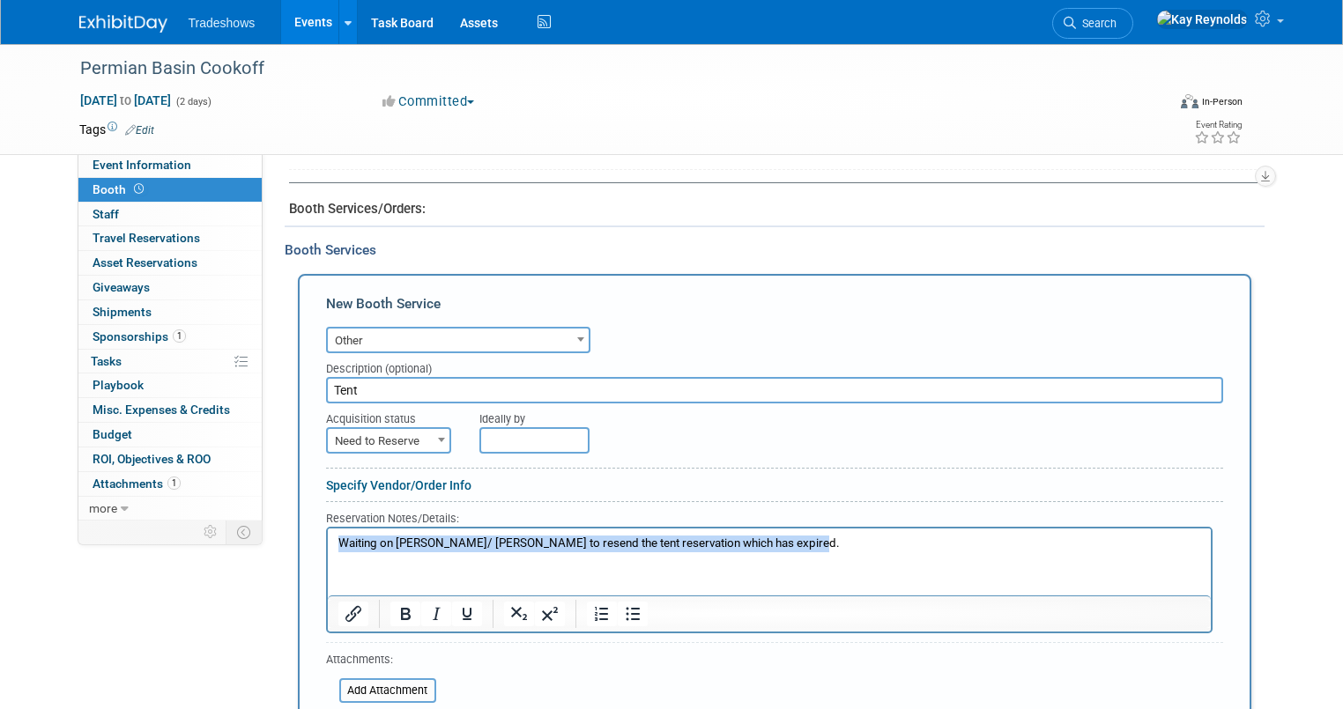
copy p "Waiting on [PERSON_NAME]/ [PERSON_NAME] to resend the tent reservation which ha…"
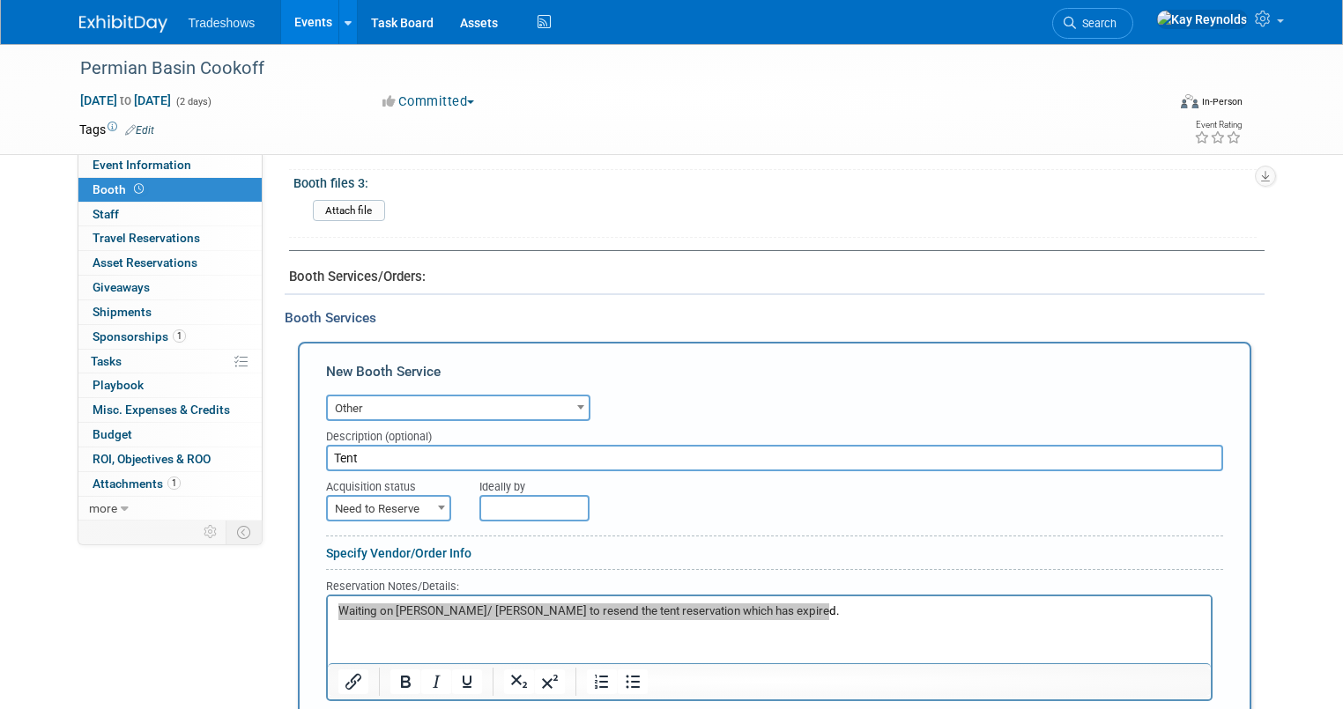
scroll to position [775, 0]
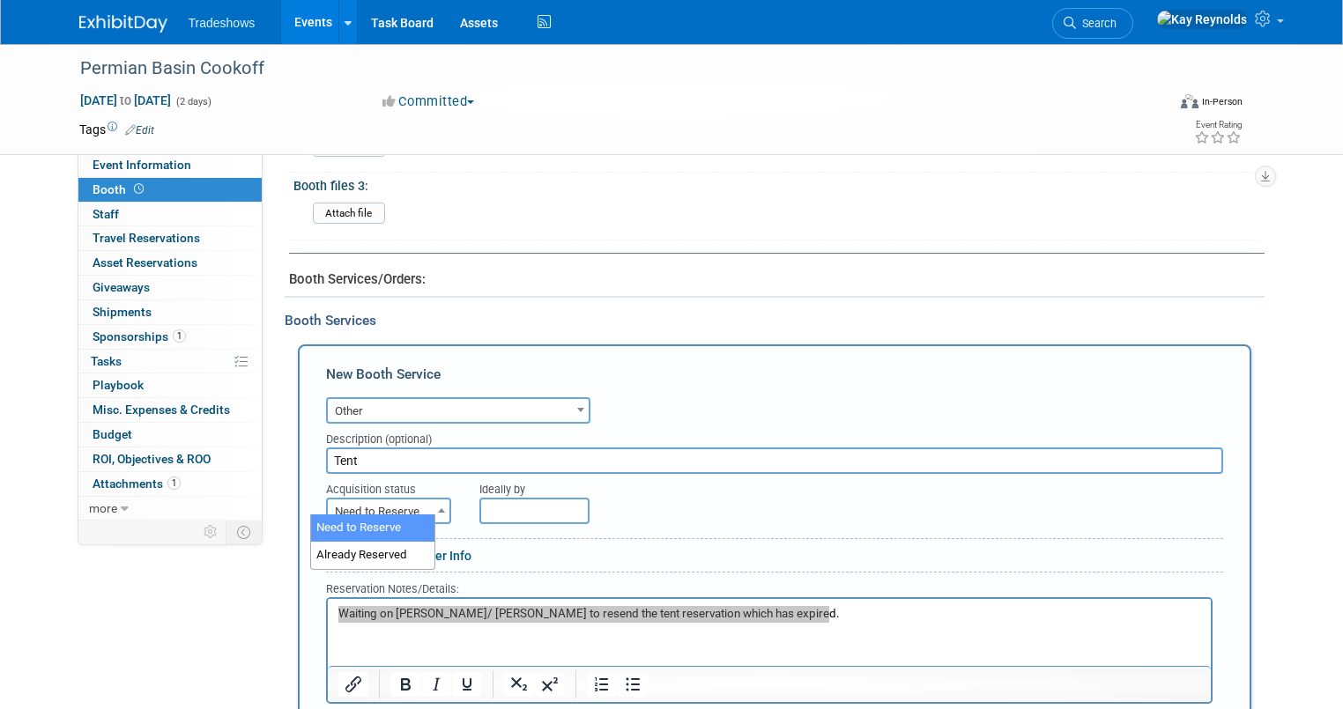
click at [368, 500] on span "Need to Reserve" at bounding box center [389, 512] width 122 height 25
drag, startPoint x: 370, startPoint y: 554, endPoint x: 384, endPoint y: 507, distance: 49.6
click at [384, 503] on span "Need to Reserve" at bounding box center [389, 512] width 122 height 25
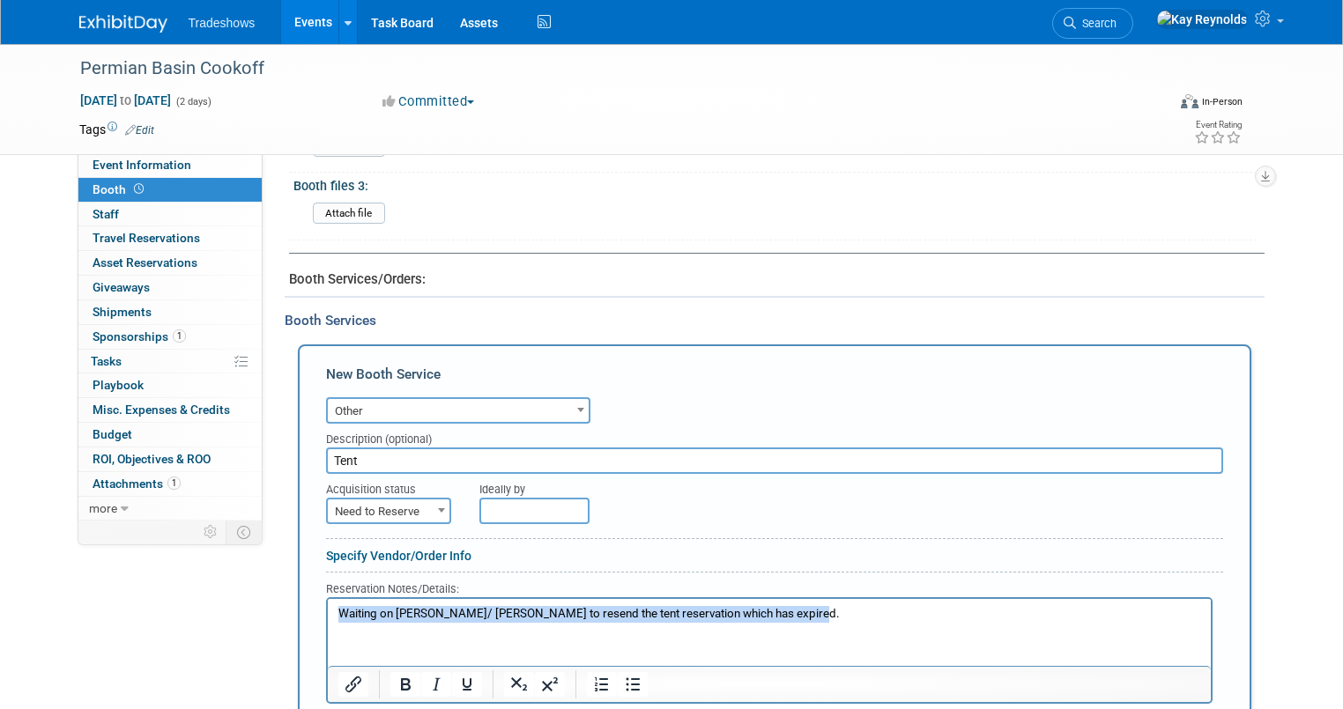
click at [831, 607] on p "Waiting on [PERSON_NAME]/ [PERSON_NAME] to resend the tent reservation which ha…" at bounding box center [768, 613] width 863 height 17
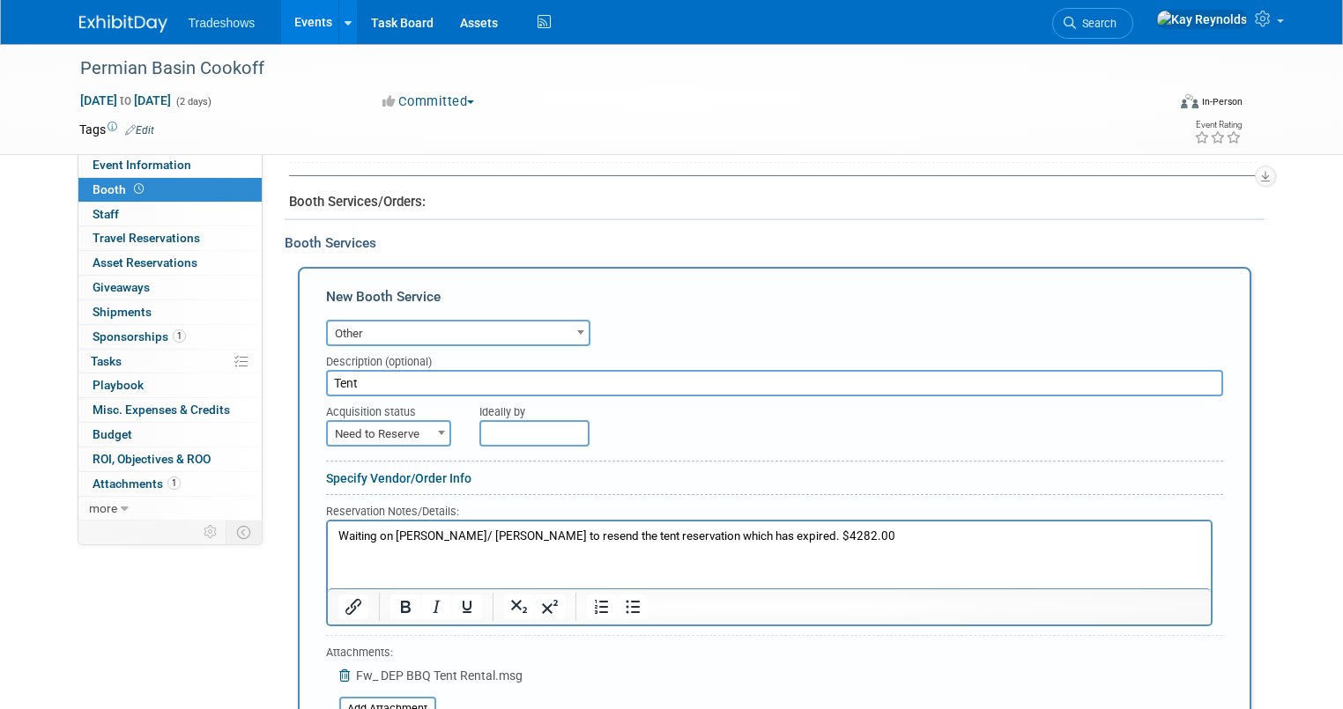
scroll to position [987, 0]
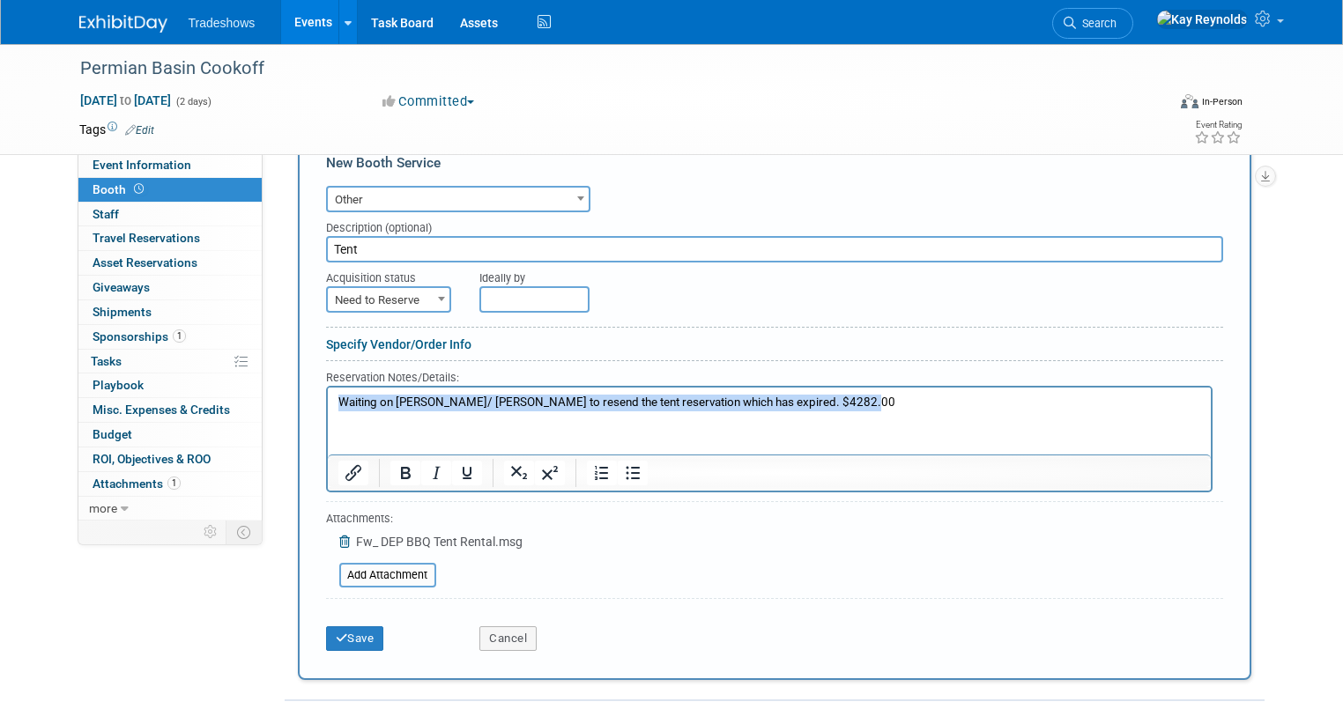
drag, startPoint x: 874, startPoint y: 401, endPoint x: 608, endPoint y: 768, distance: 453.6
click at [327, 391] on html "Waiting on [PERSON_NAME]/ [PERSON_NAME] to resend the tent reservation which ha…" at bounding box center [768, 399] width 883 height 24
copy p "Waiting on [PERSON_NAME]/ [PERSON_NAME] to resend the tent reservation which ha…"
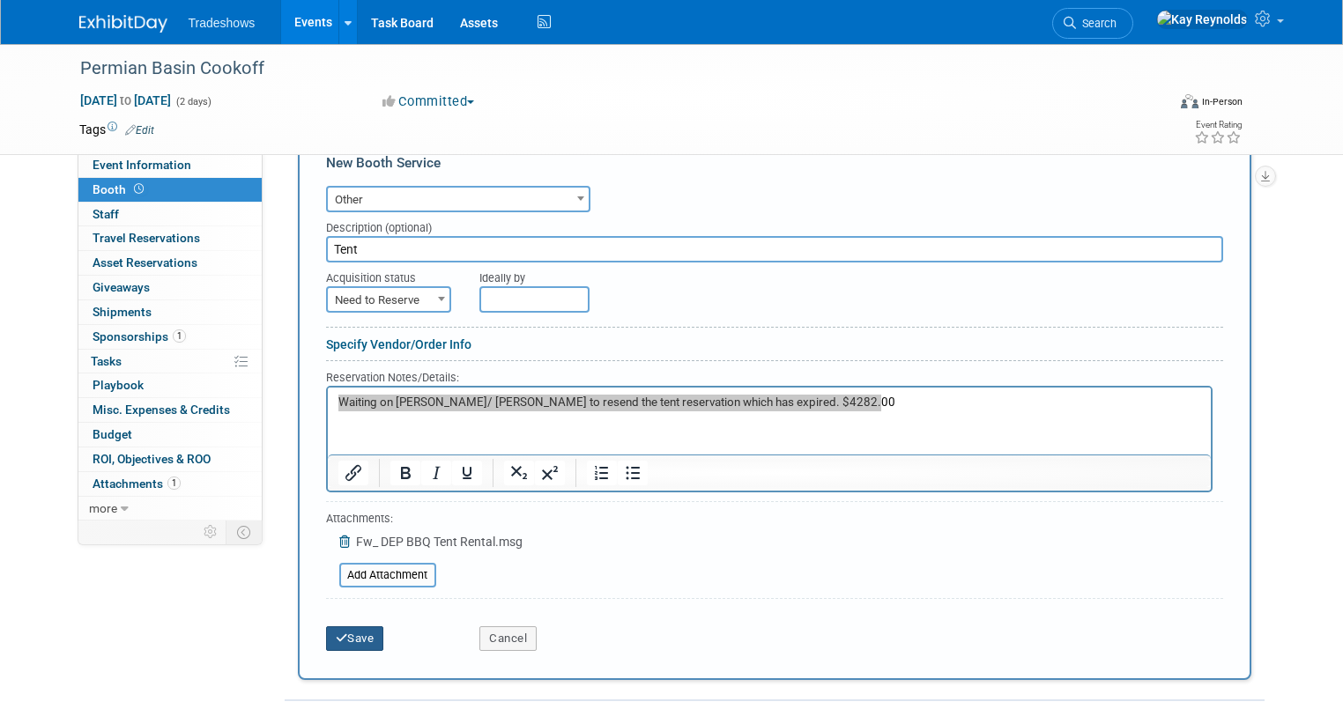
click at [342, 626] on button "Save" at bounding box center [355, 638] width 58 height 25
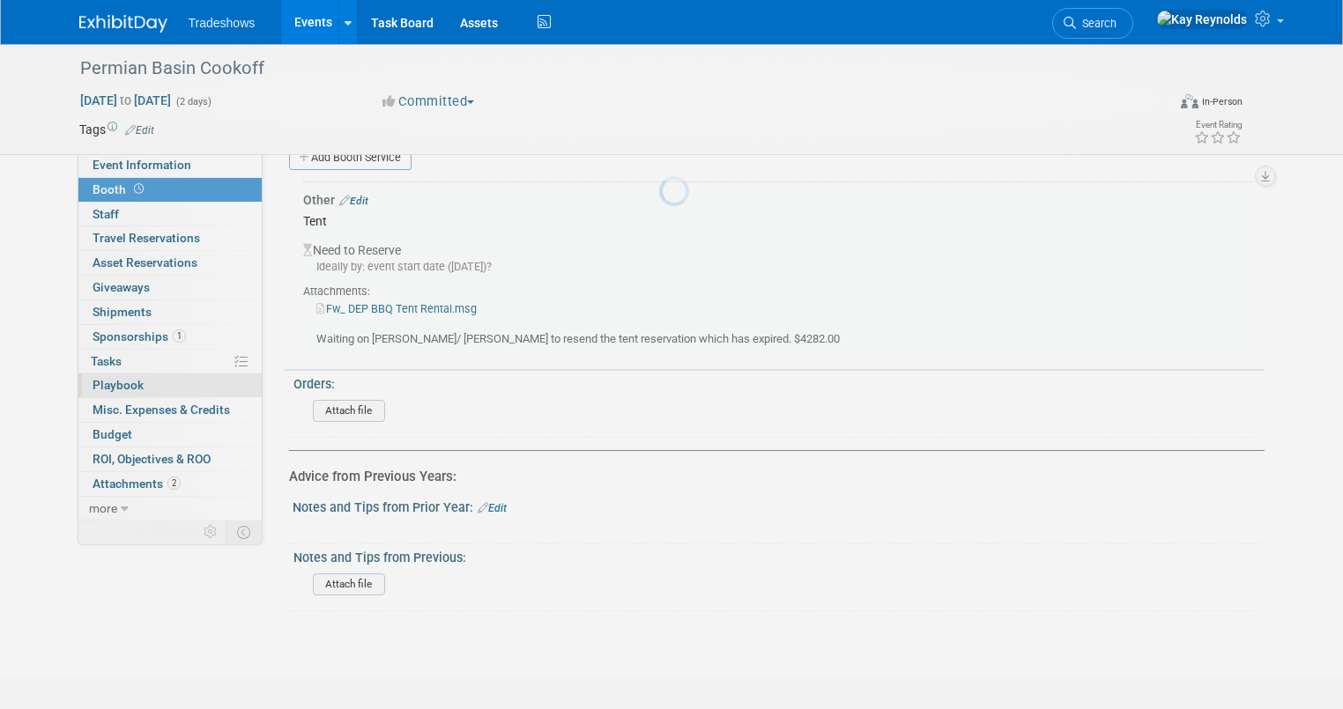
scroll to position [956, 0]
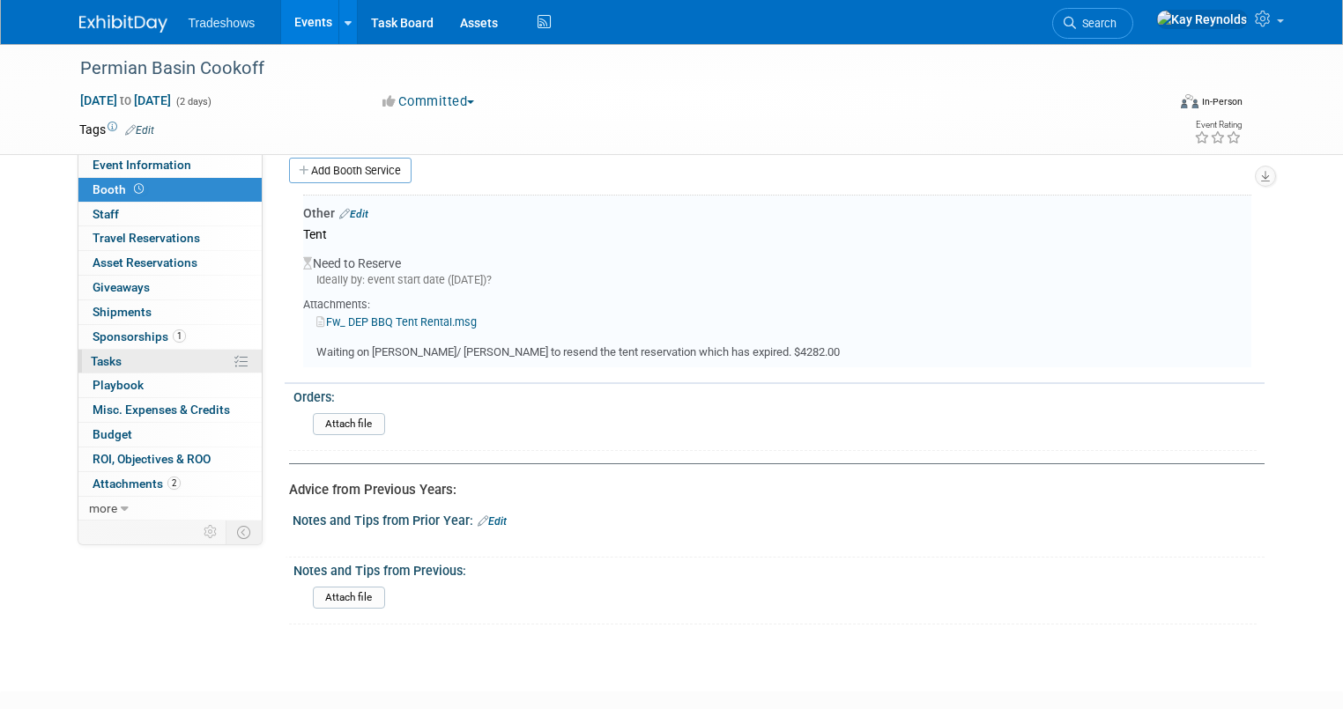
click at [133, 359] on link "0% Tasks 0%" at bounding box center [169, 362] width 183 height 24
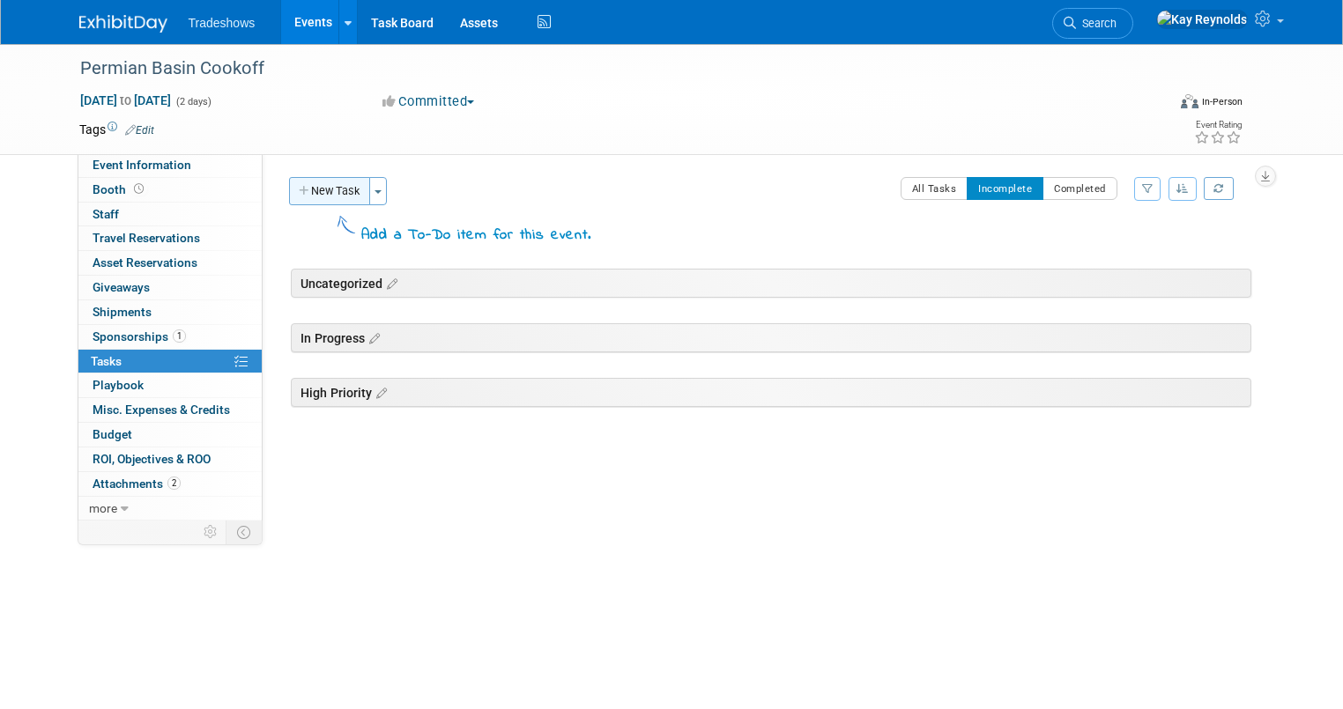
click at [311, 187] on button "New Task" at bounding box center [329, 191] width 81 height 28
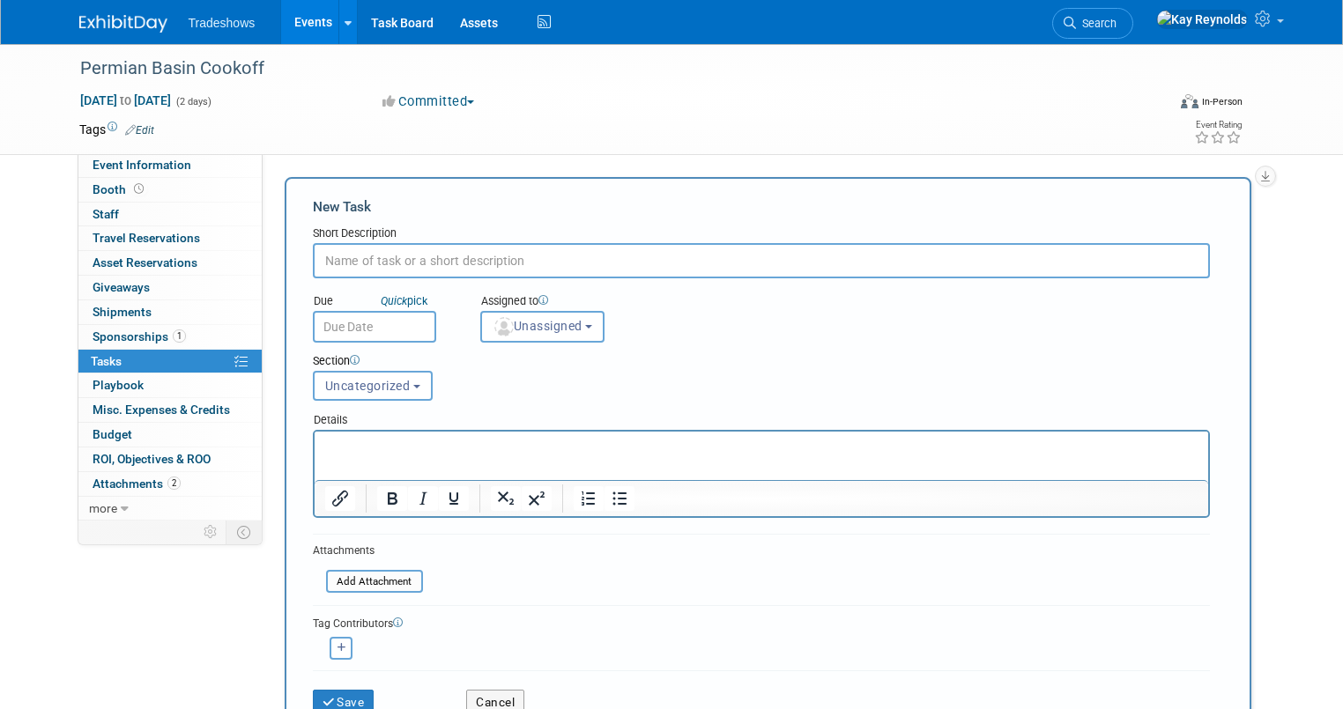
click at [339, 262] on input "text" at bounding box center [761, 260] width 897 height 35
type input "need to send payment in for Tent"
click at [331, 317] on input "text" at bounding box center [374, 327] width 123 height 32
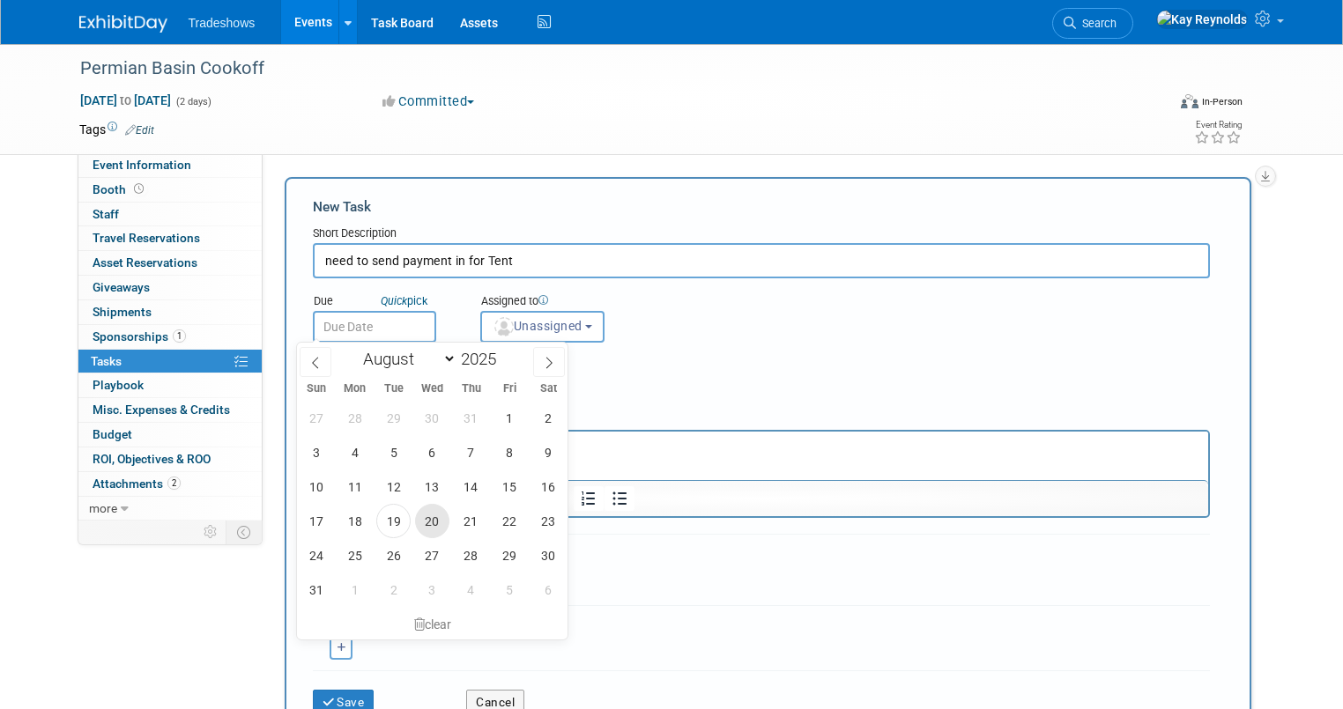
click at [430, 521] on span "20" at bounding box center [432, 521] width 34 height 34
type input "[DATE]"
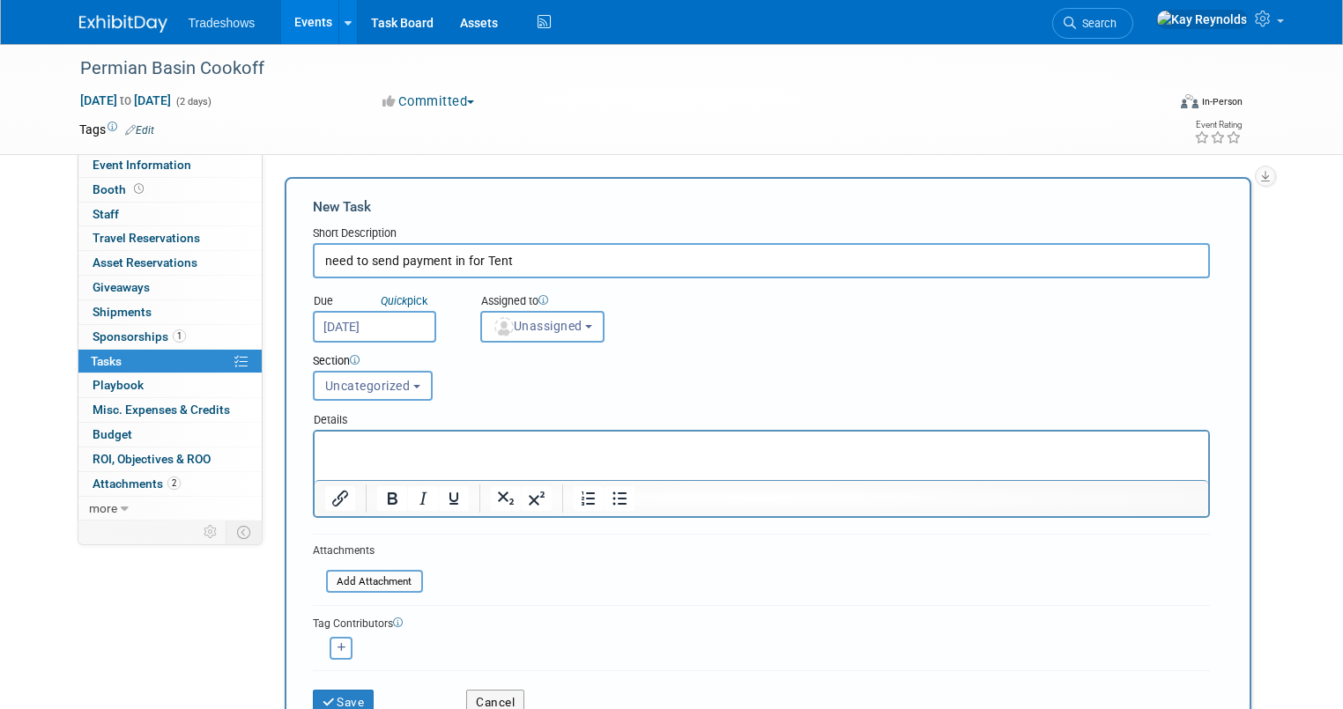
click at [322, 442] on html at bounding box center [760, 444] width 893 height 25
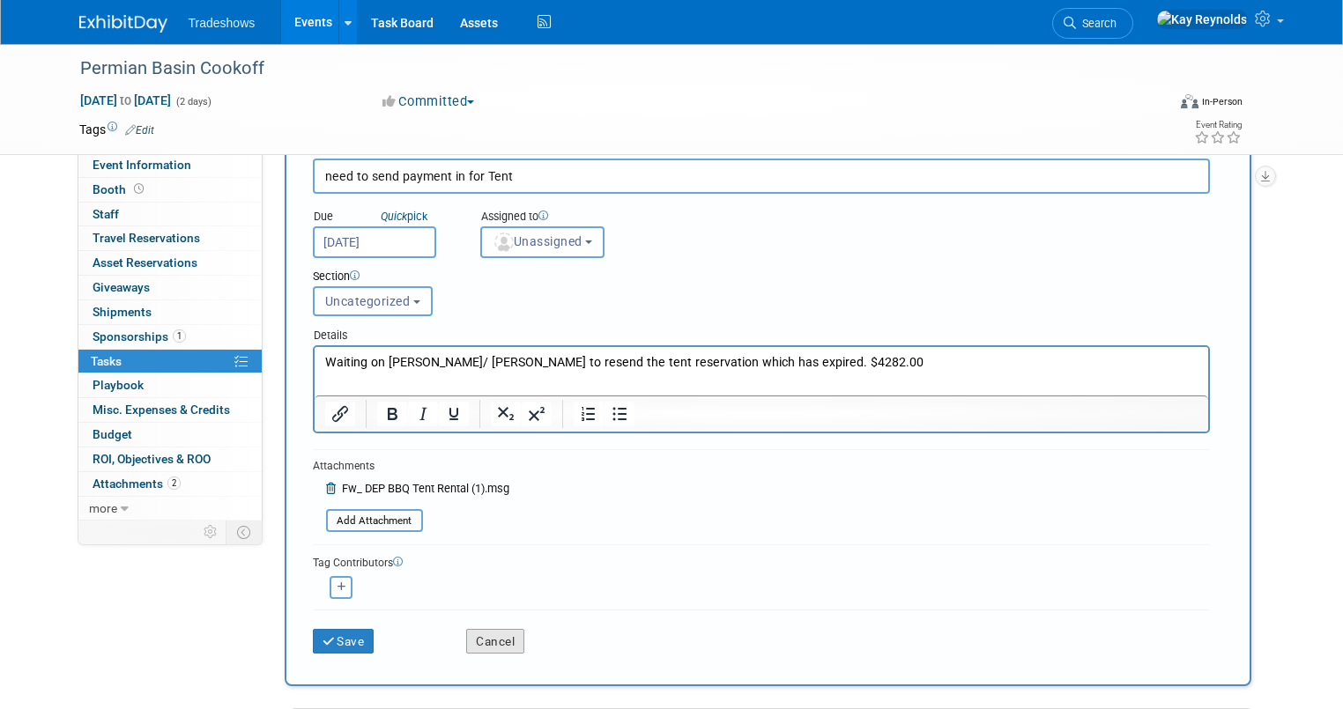
scroll to position [282, 0]
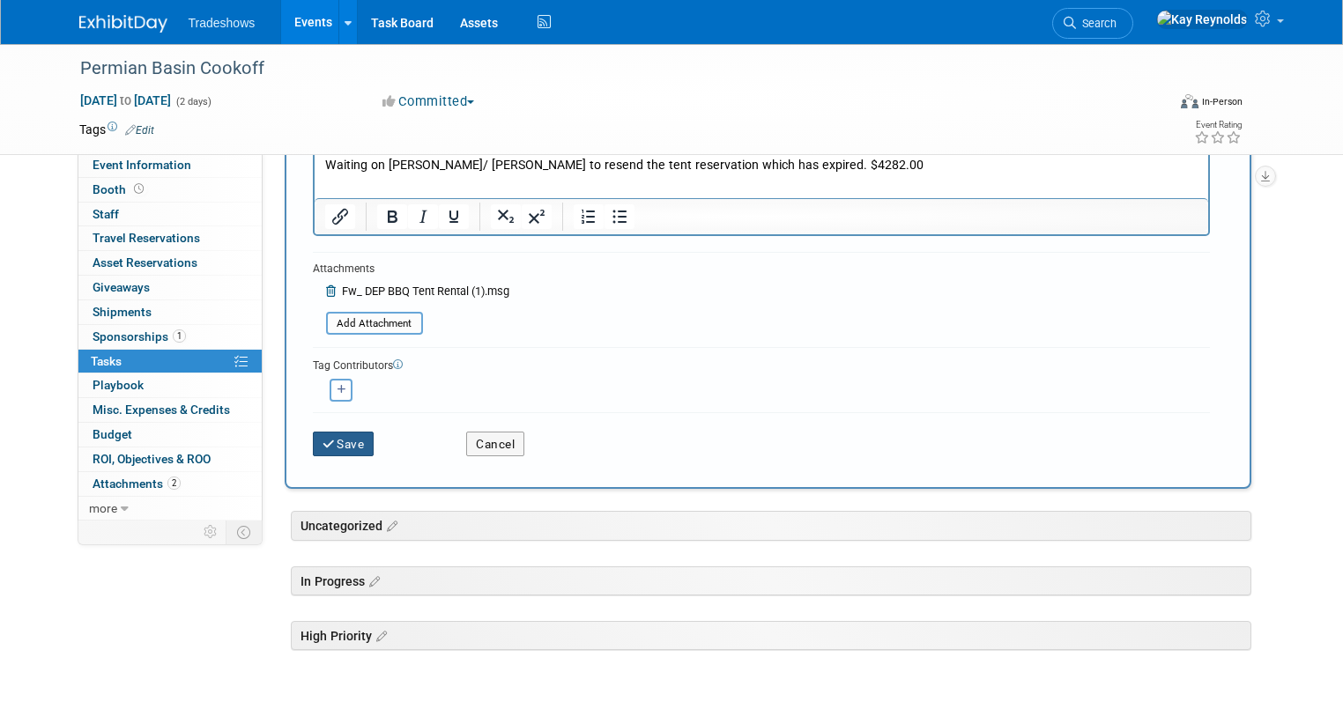
click at [337, 438] on button "Save" at bounding box center [344, 444] width 62 height 25
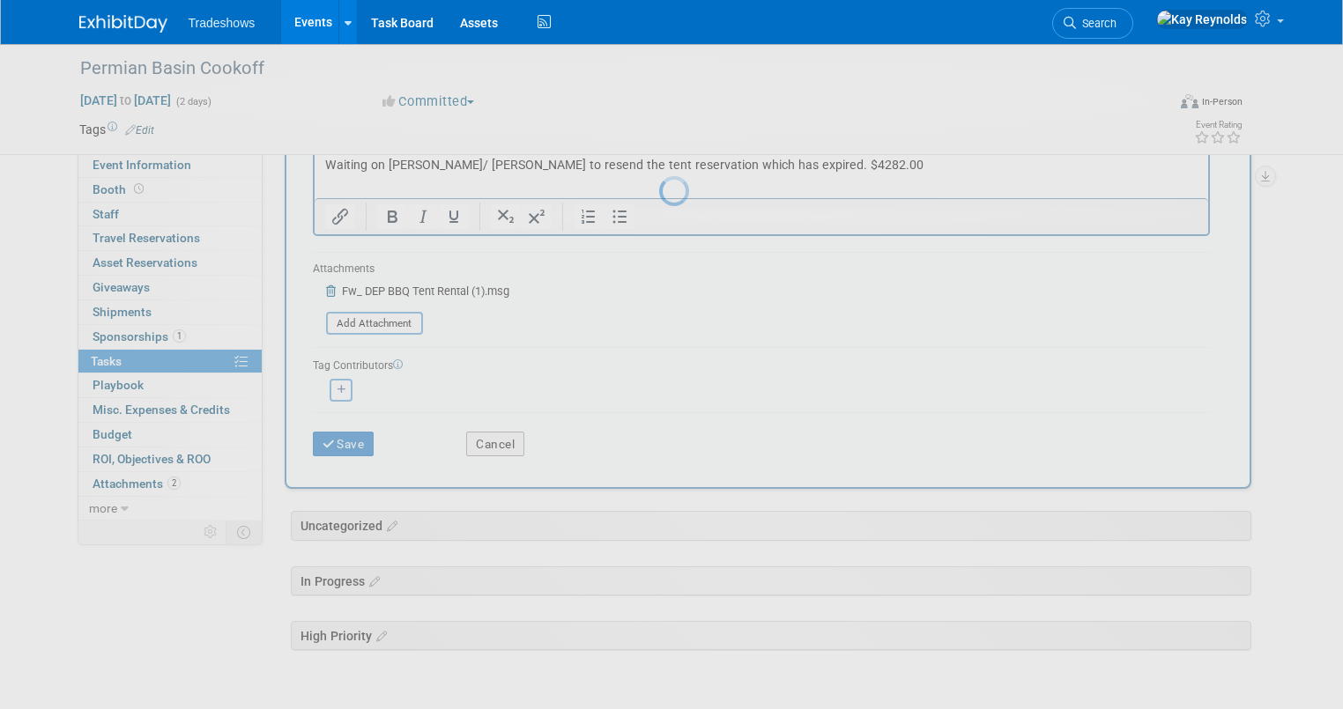
scroll to position [0, 0]
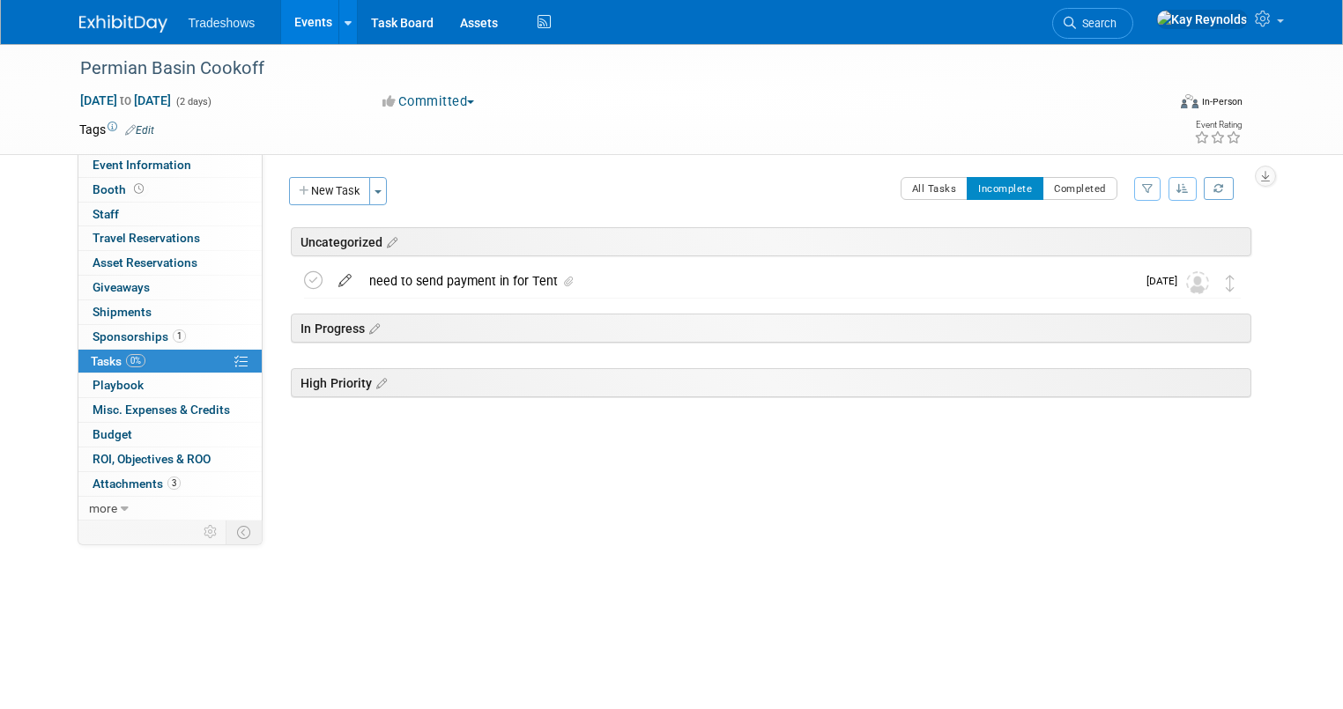
click at [330, 282] on icon at bounding box center [345, 277] width 31 height 22
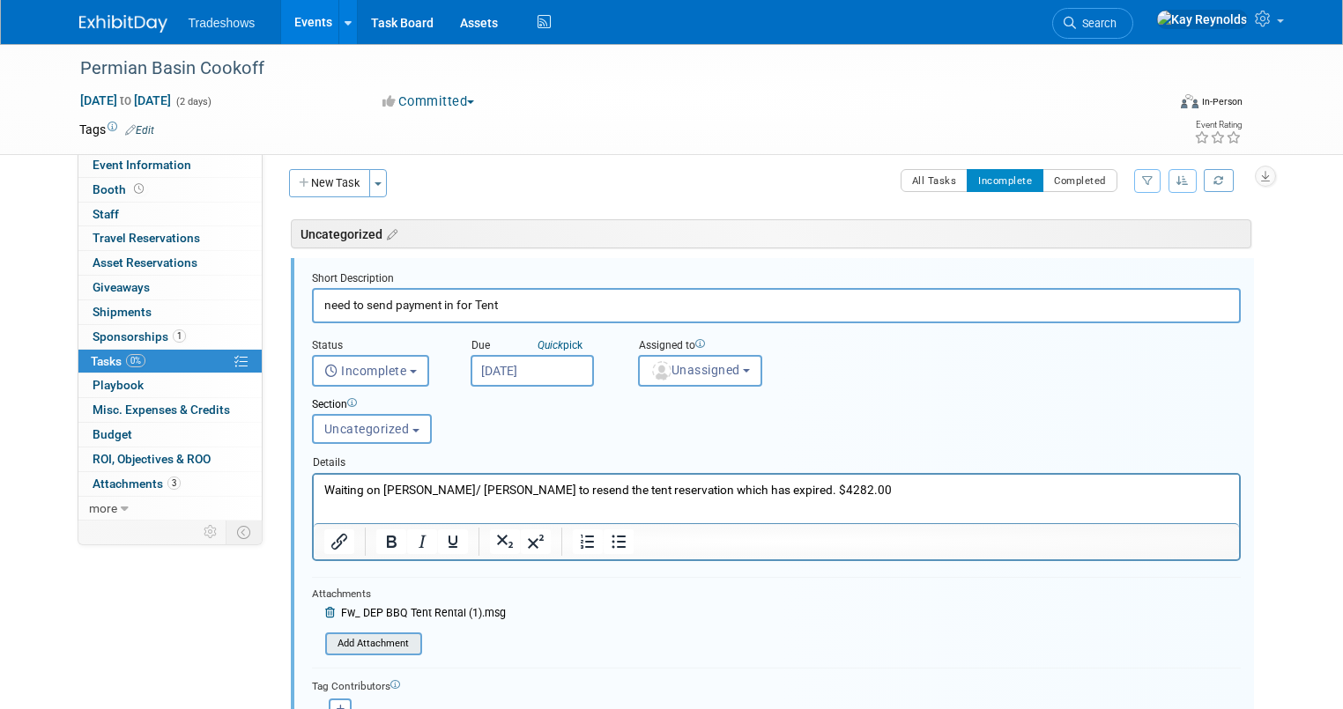
scroll to position [78, 0]
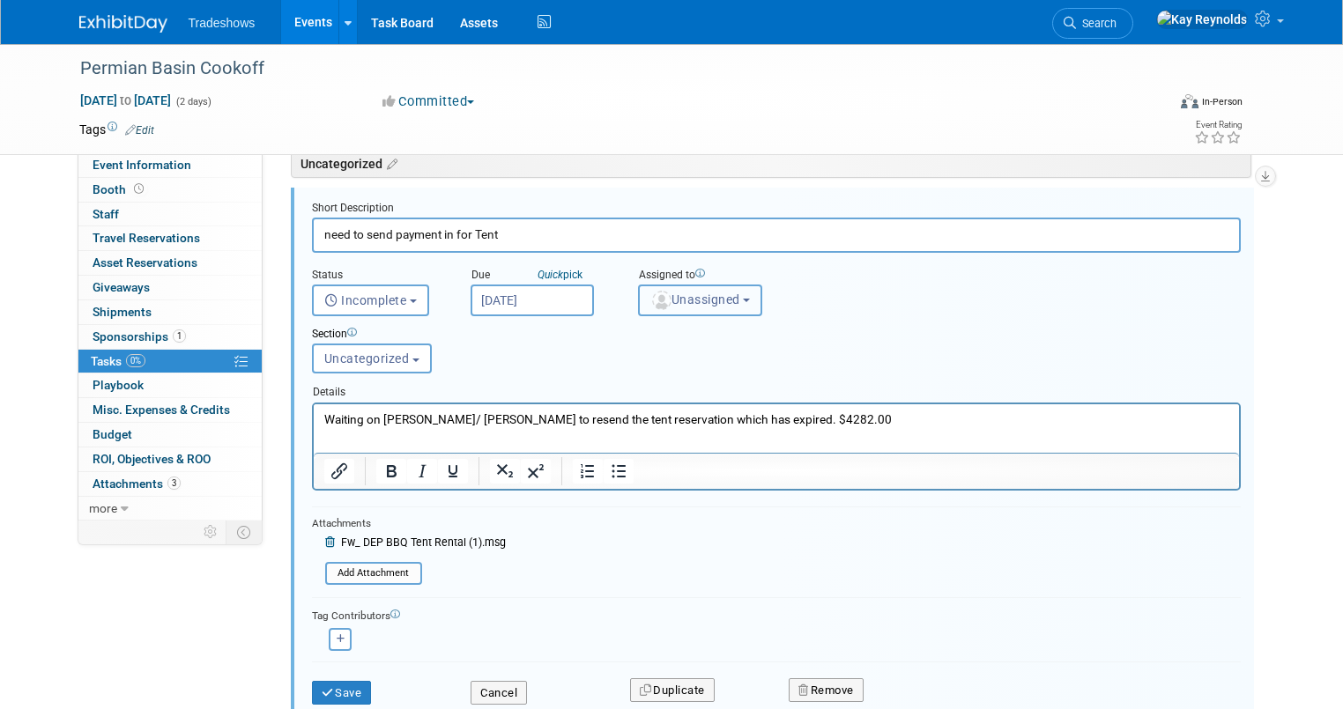
click at [660, 293] on span "Unassigned" at bounding box center [695, 300] width 90 height 14
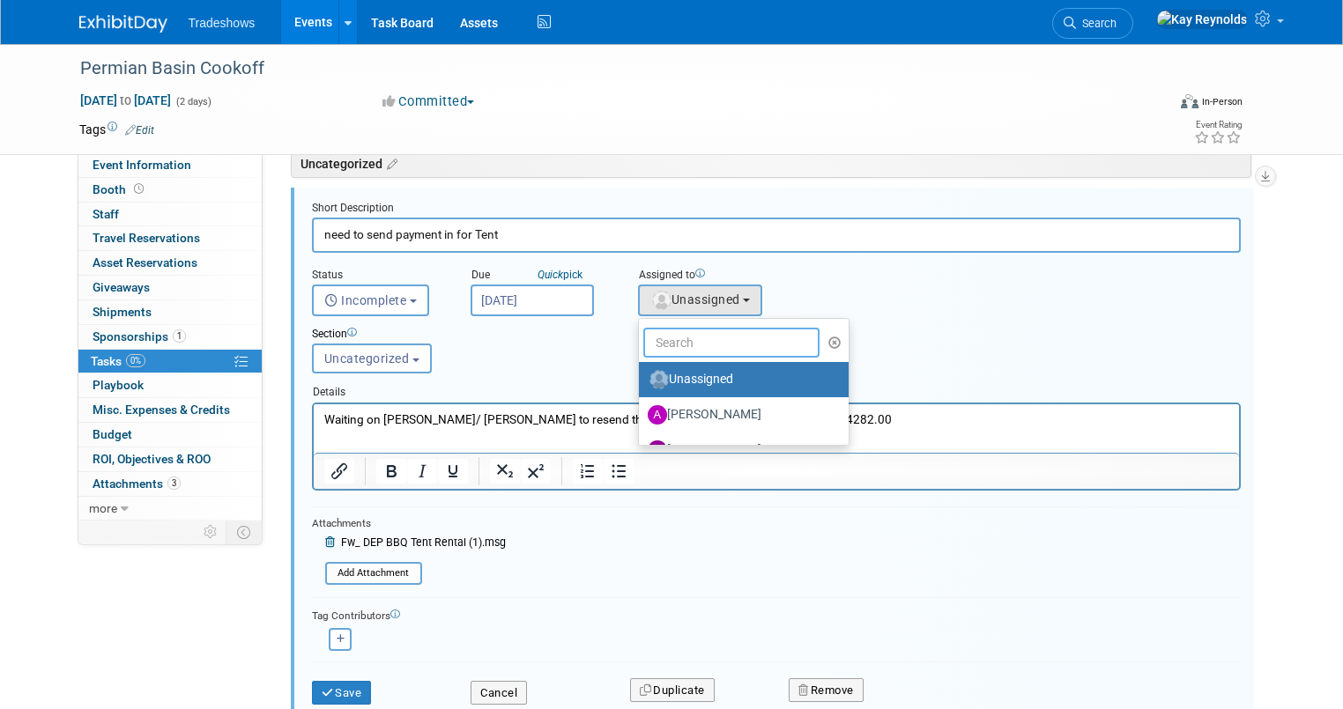
click at [664, 330] on input "text" at bounding box center [731, 343] width 176 height 30
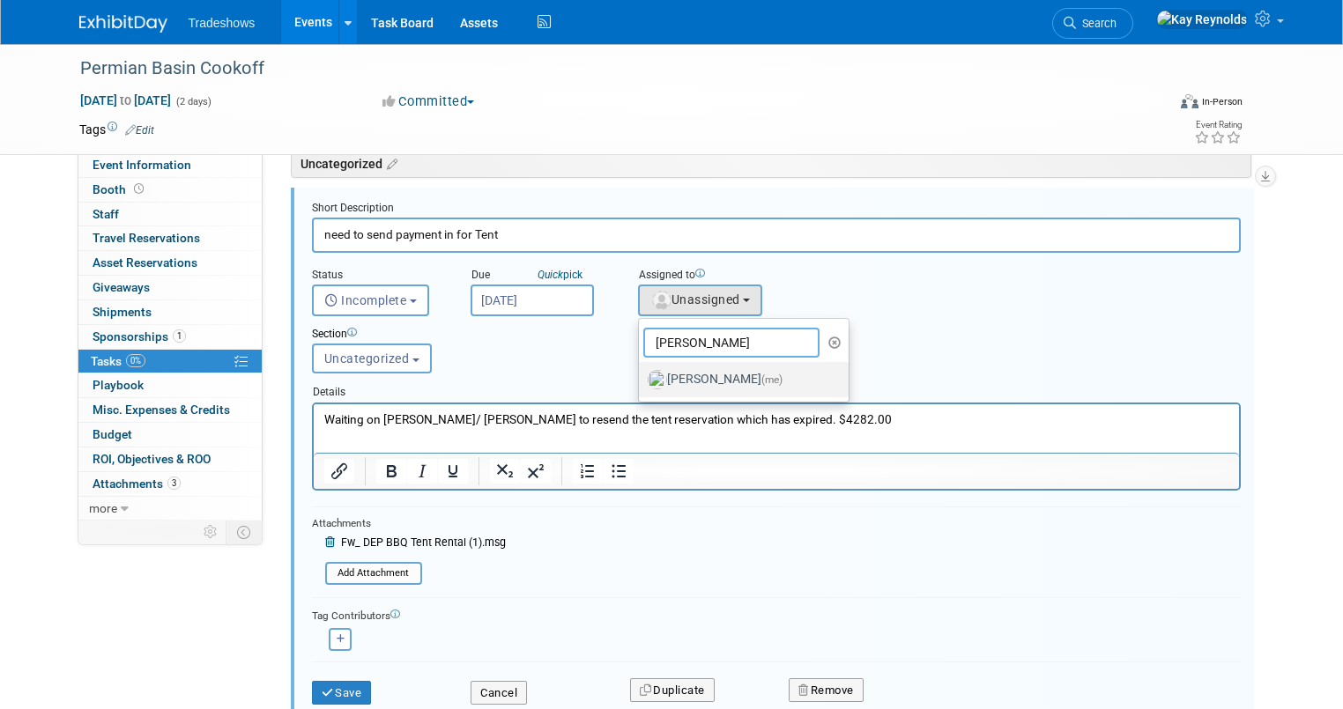
type input "[PERSON_NAME]"
drag, startPoint x: 678, startPoint y: 381, endPoint x: 659, endPoint y: 390, distance: 21.7
click at [678, 380] on label "[PERSON_NAME] (me)" at bounding box center [740, 380] width 184 height 28
click at [641, 380] on input "[PERSON_NAME] (me)" at bounding box center [635, 377] width 11 height 11
select select "5e9256d4-eeb1-4d7e-ac69-1857632dd0f4"
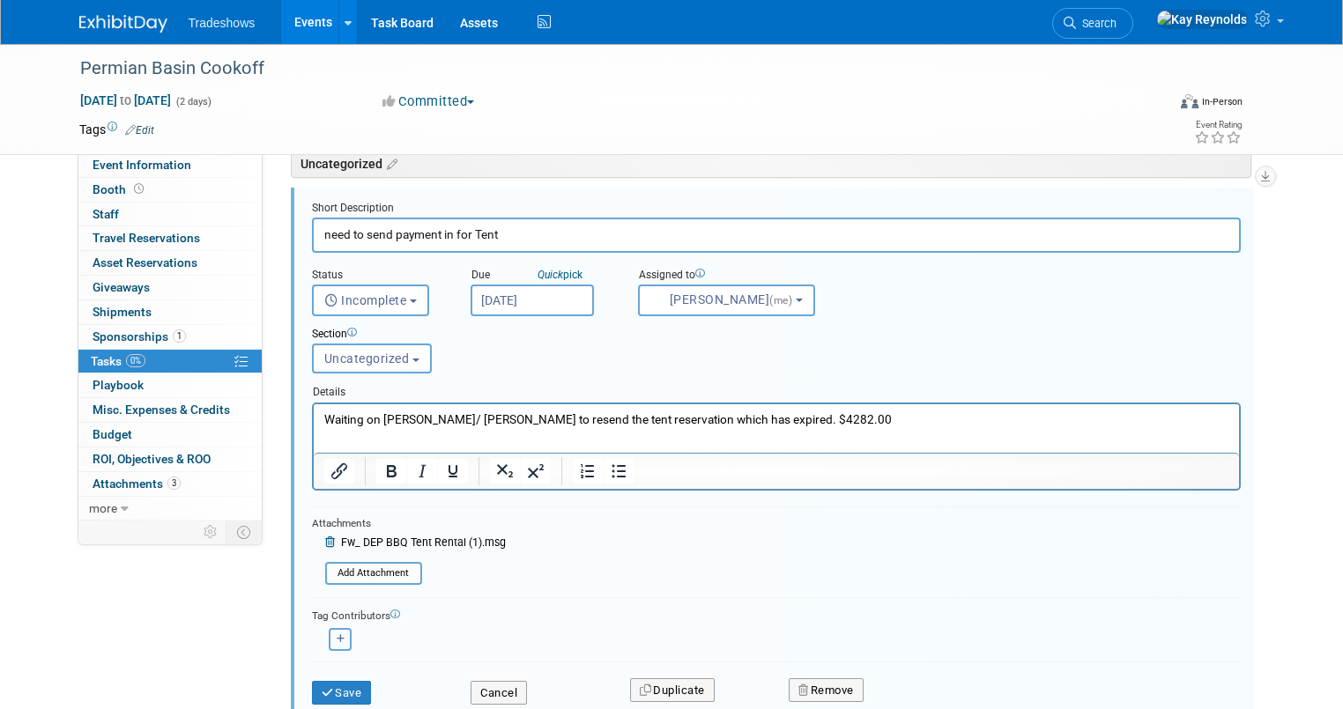
click at [329, 634] on button "button" at bounding box center [340, 639] width 23 height 23
select select
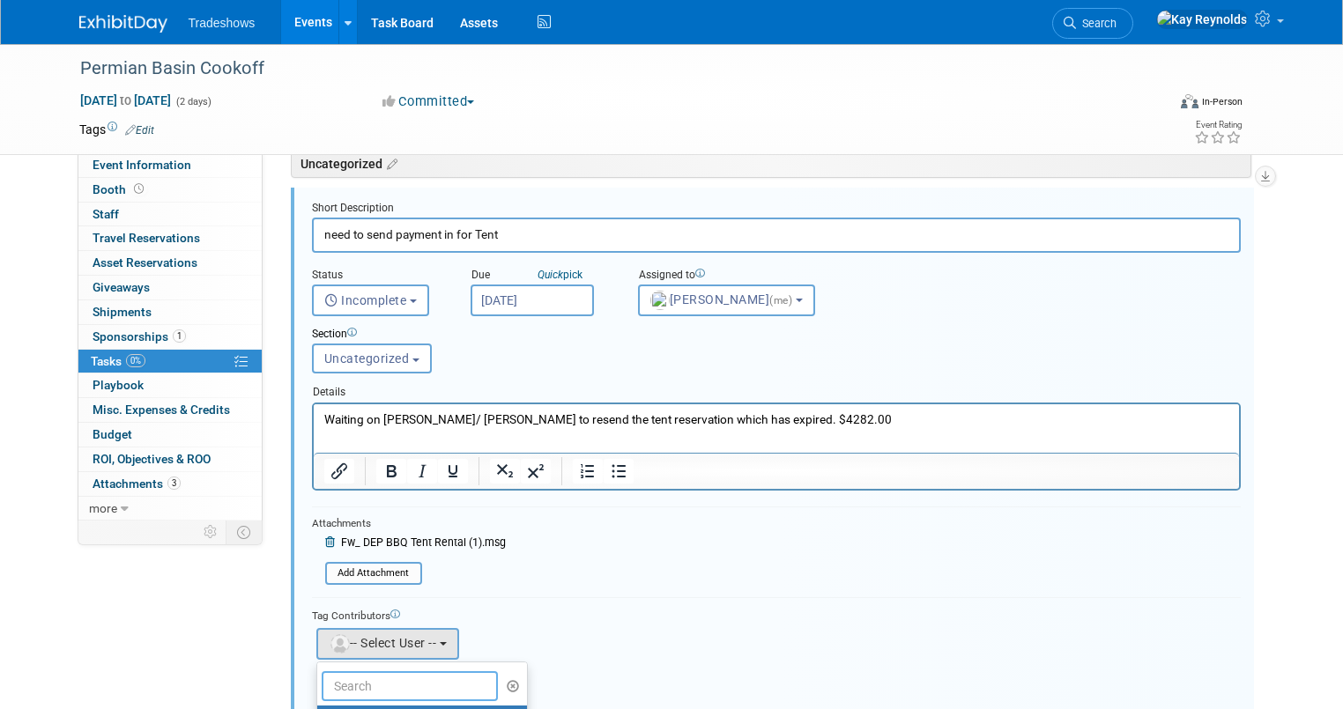
click at [339, 677] on input "text" at bounding box center [410, 686] width 176 height 30
type input ","
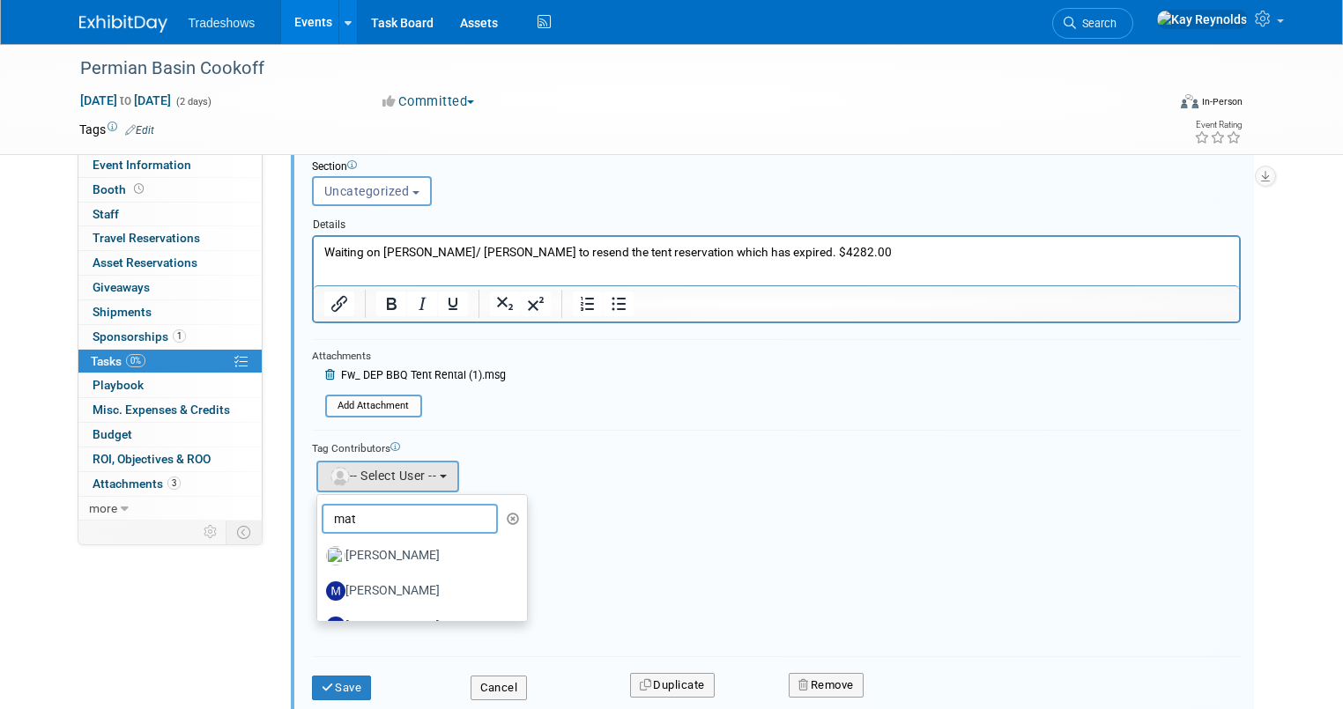
scroll to position [244, 0]
type input "mat"
click at [355, 544] on label "[PERSON_NAME]" at bounding box center [418, 558] width 184 height 28
click at [320, 550] on input "[PERSON_NAME]" at bounding box center [313, 555] width 11 height 11
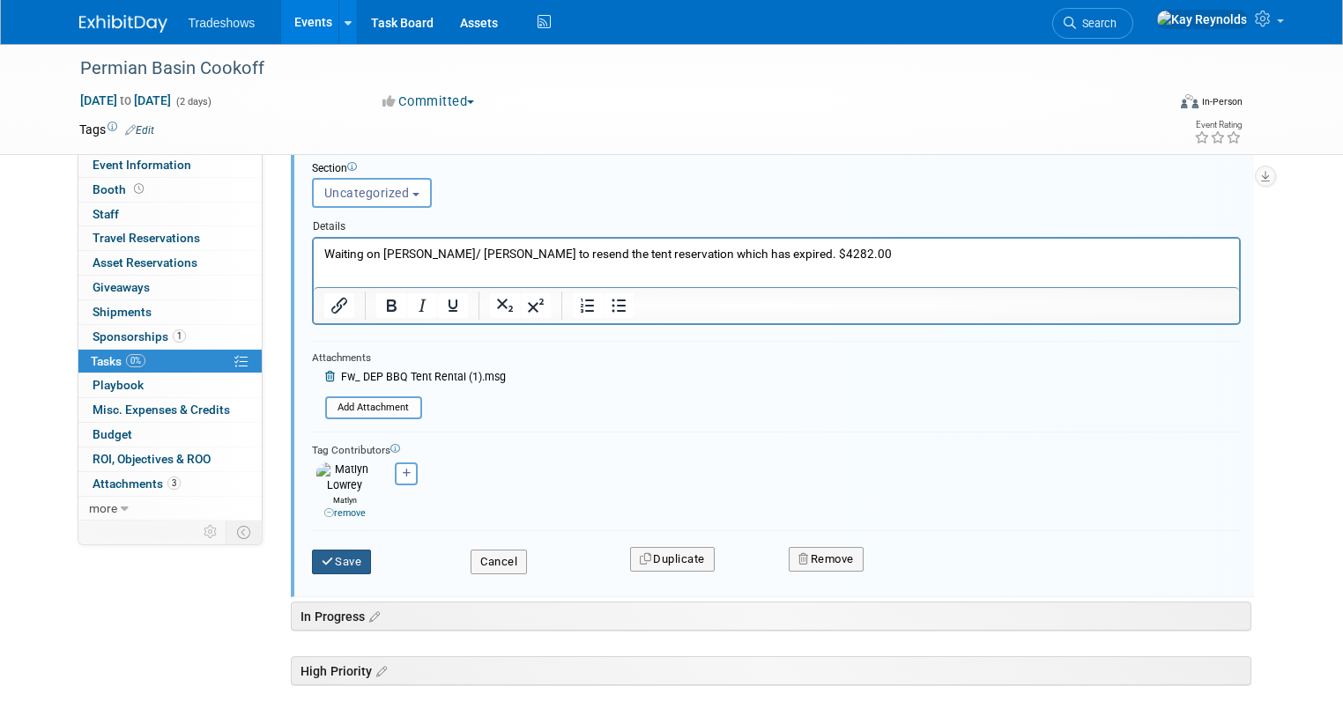
click at [321, 550] on button "Save" at bounding box center [342, 562] width 60 height 25
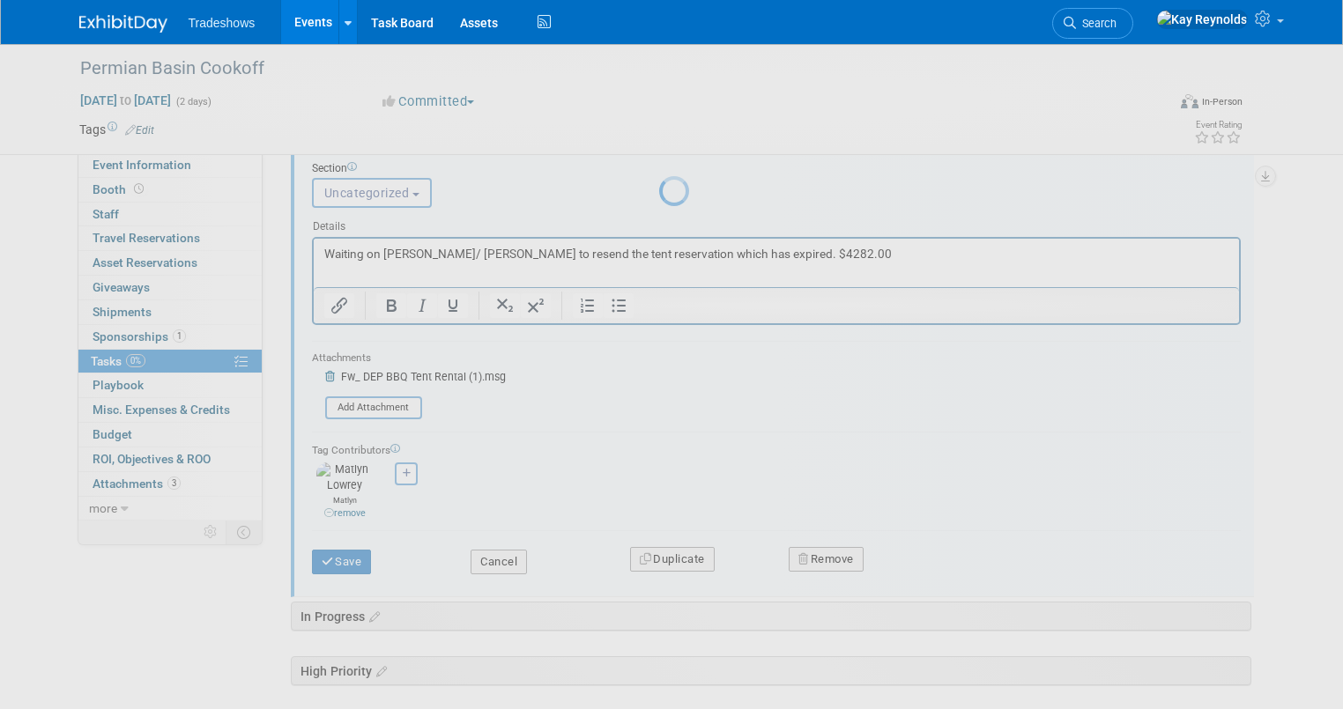
scroll to position [0, 0]
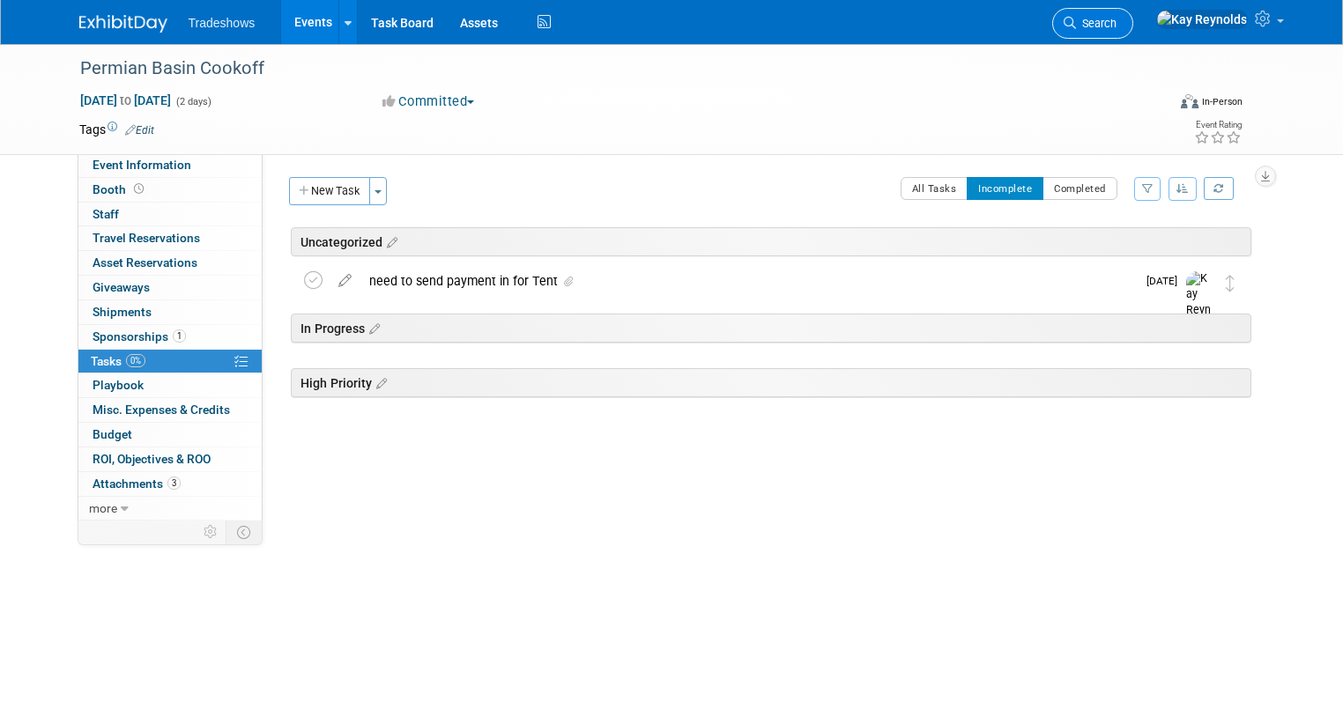
click at [1133, 14] on link "Search" at bounding box center [1092, 23] width 81 height 31
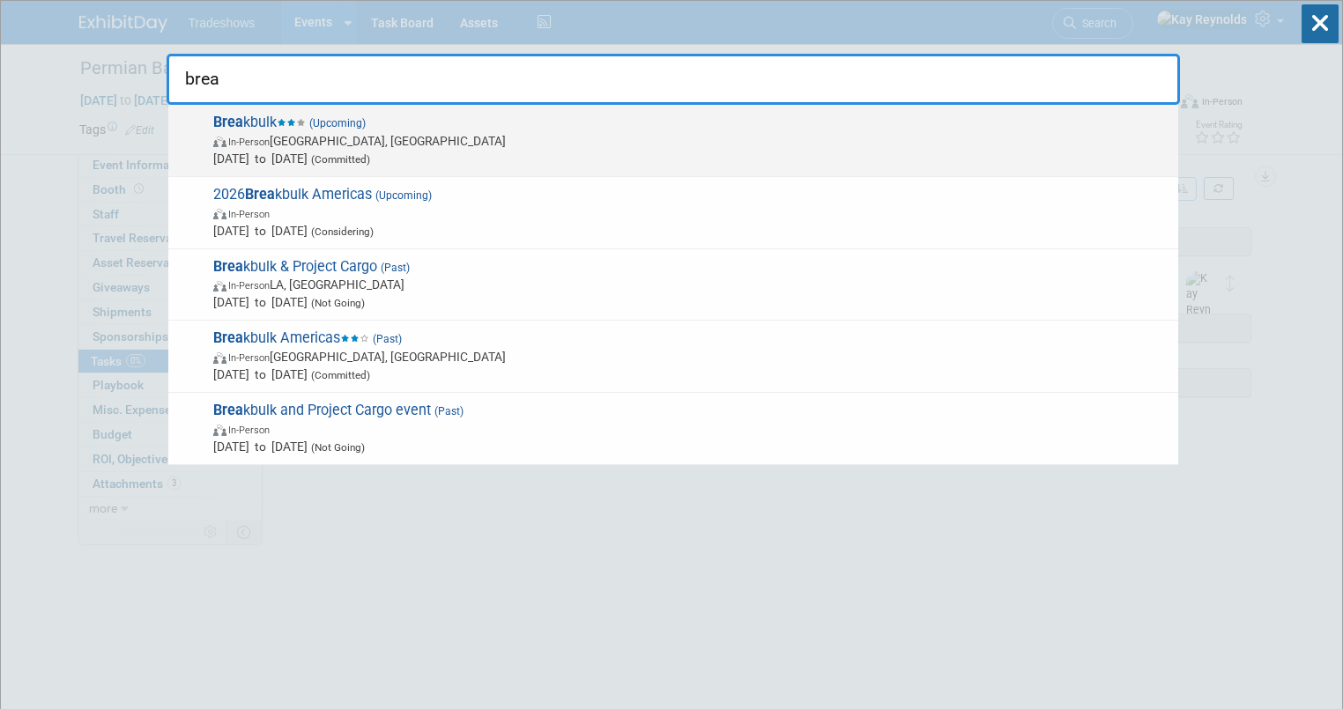
type input "brea"
click at [307, 129] on span "Brea kbulk (Upcoming) In-Person [GEOGRAPHIC_DATA], [GEOGRAPHIC_DATA] [DATE] to …" at bounding box center [688, 141] width 961 height 54
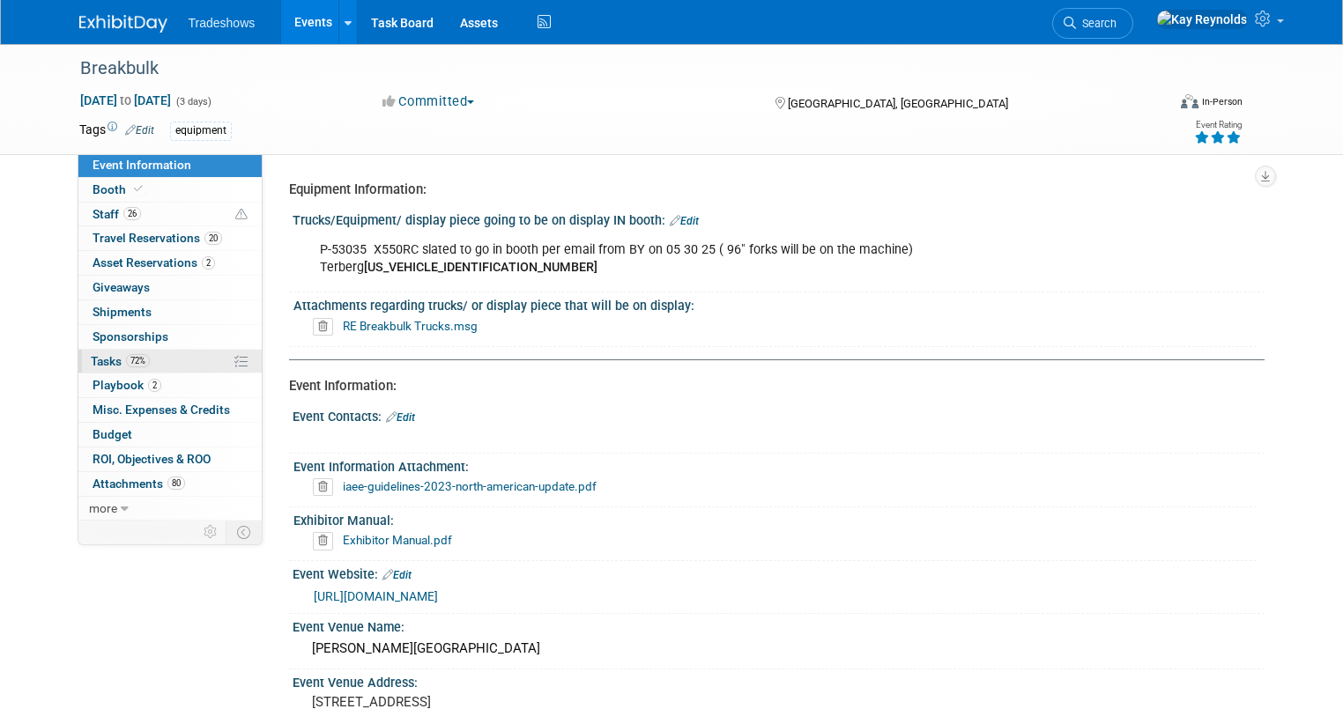
click at [92, 354] on span "Tasks 72%" at bounding box center [120, 361] width 59 height 14
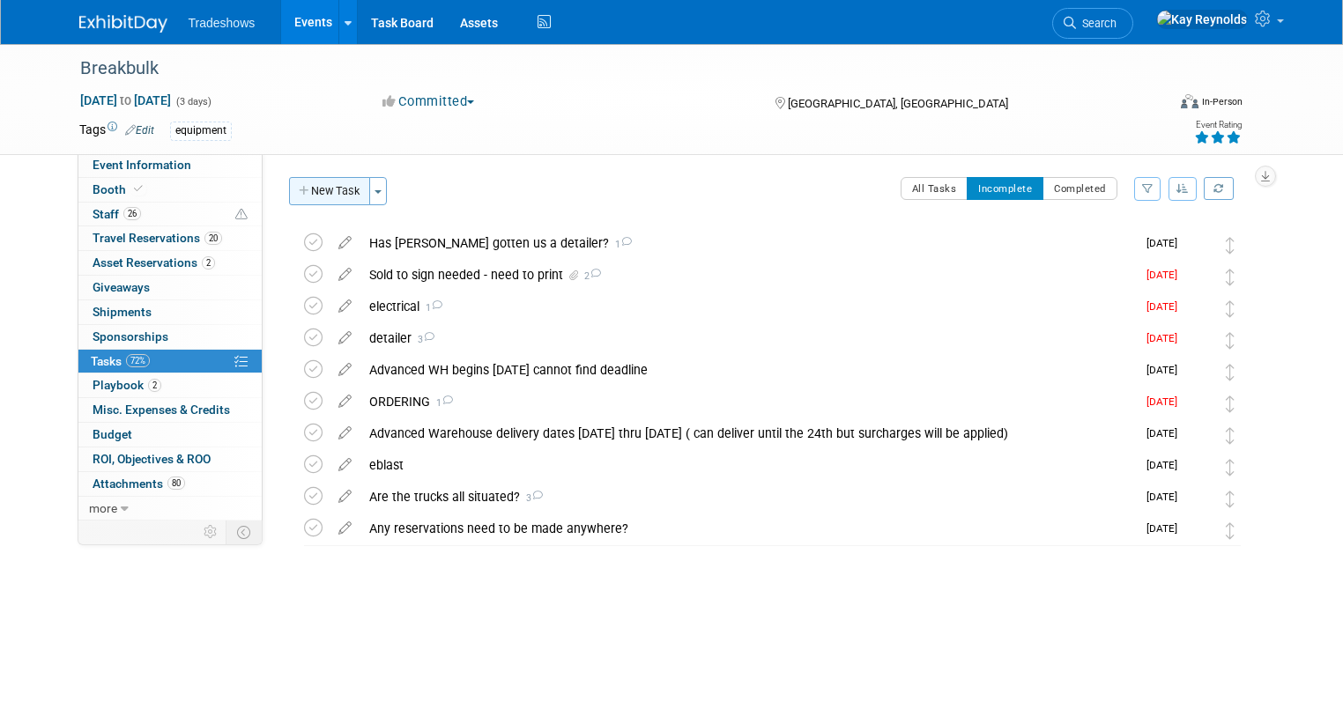
click at [300, 189] on button "New Task" at bounding box center [329, 191] width 81 height 28
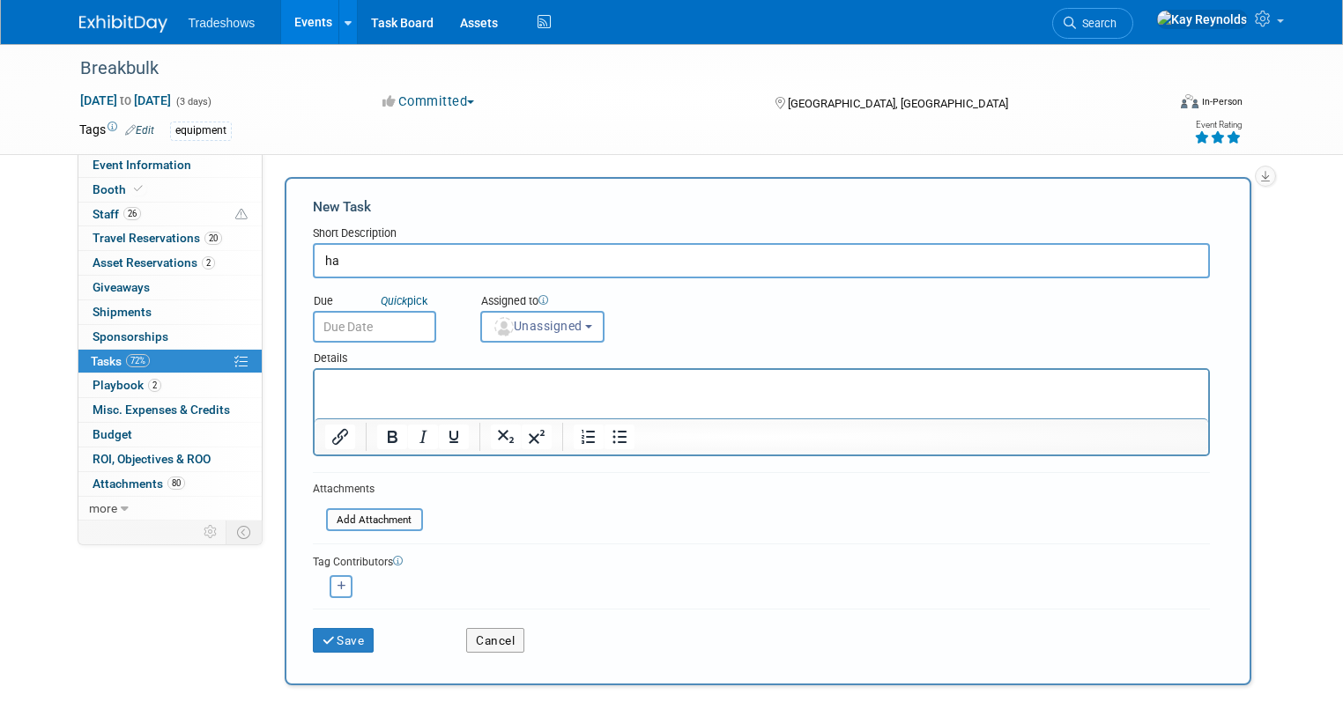
type input "h"
